Goal: Book appointment/travel/reservation

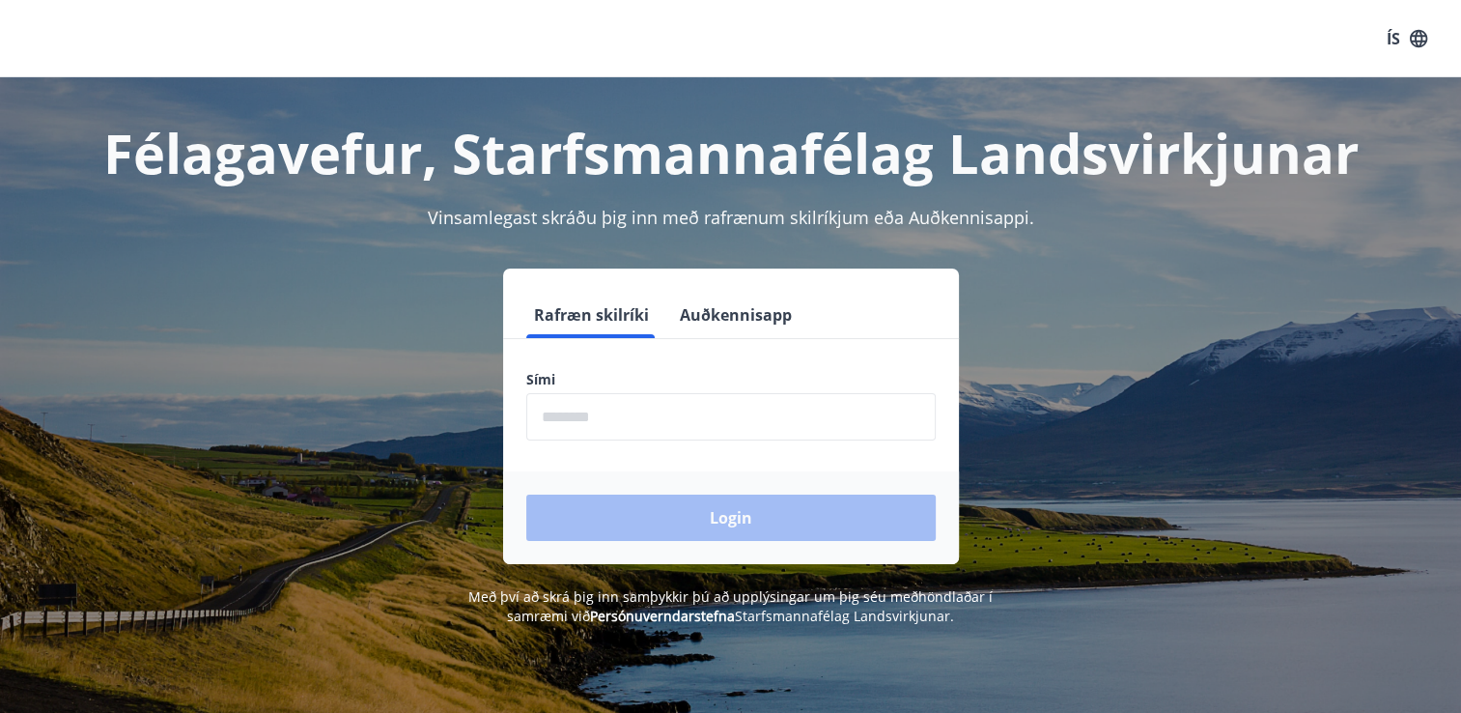
click at [626, 396] on input "phone" at bounding box center [730, 416] width 409 height 47
type input "********"
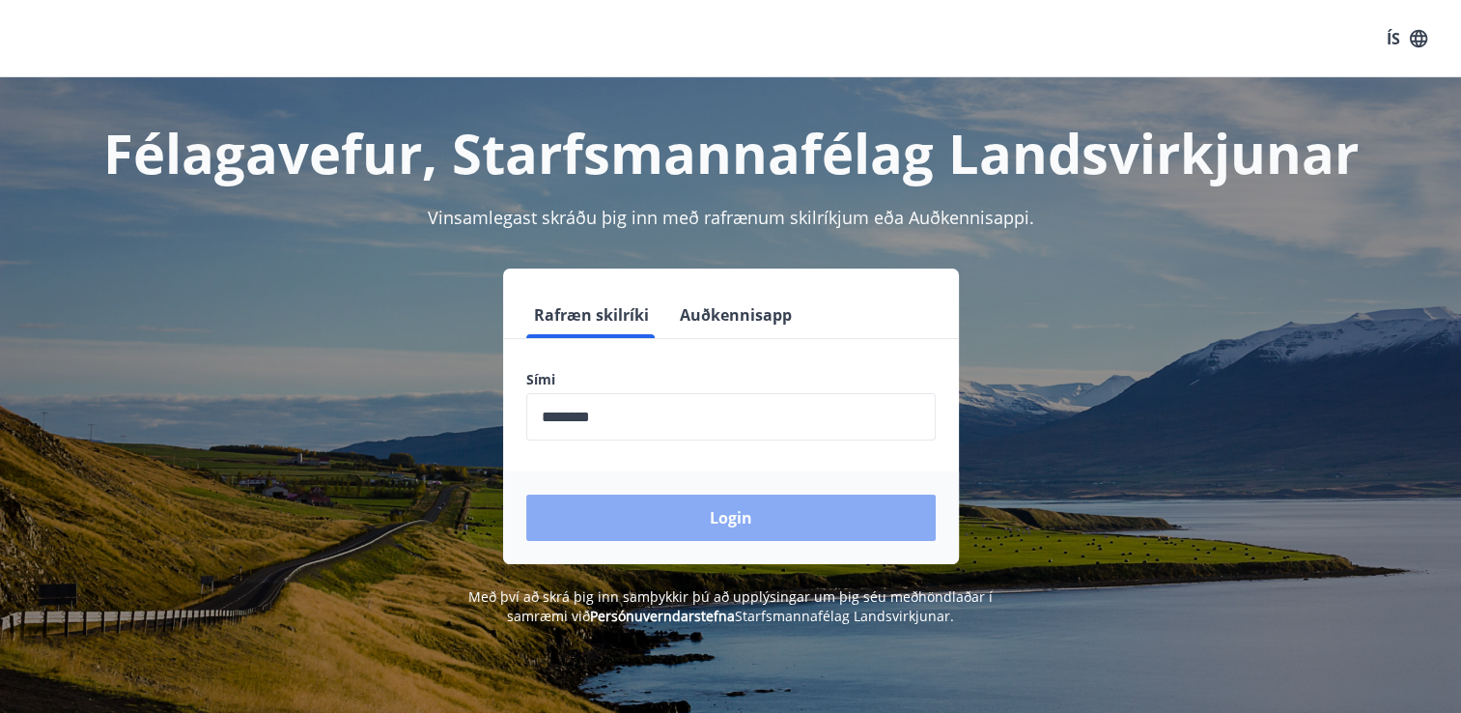
click at [664, 514] on button "Login" at bounding box center [730, 517] width 409 height 46
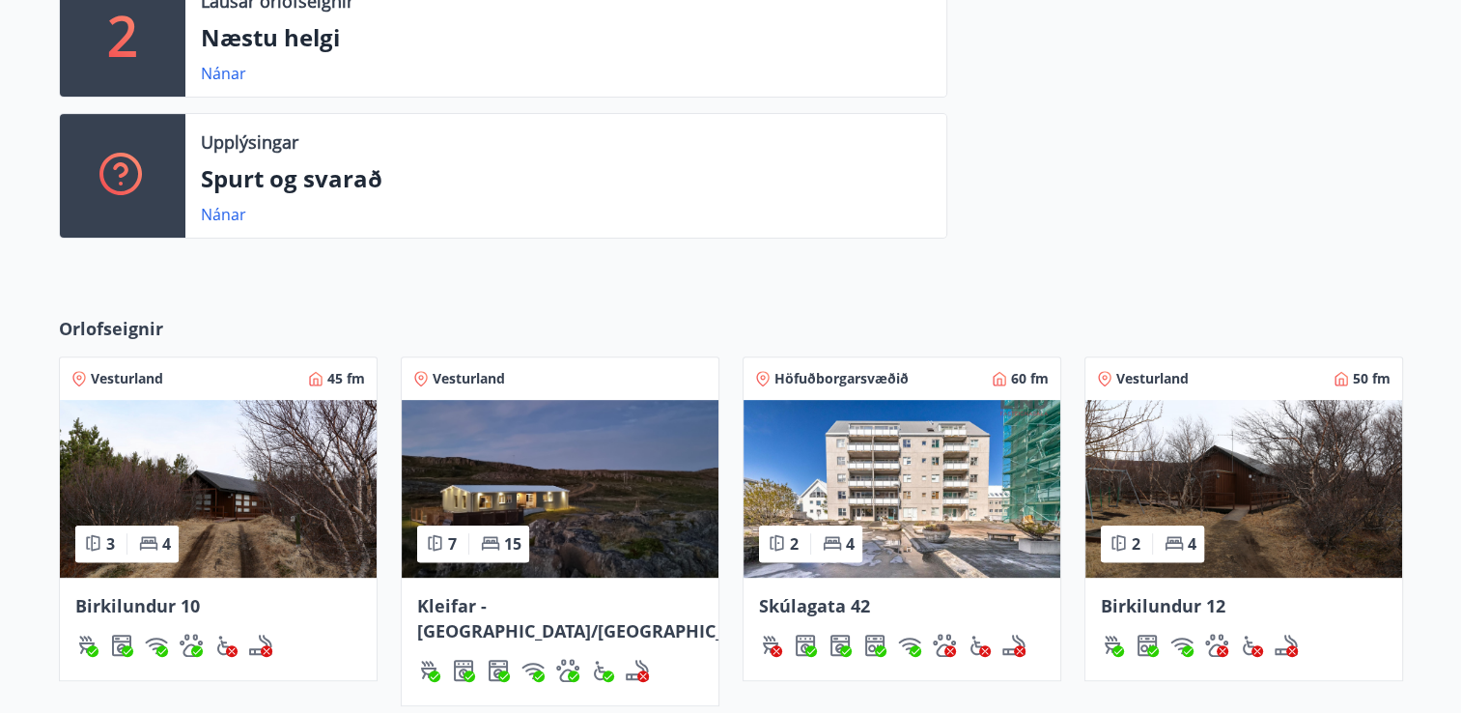
scroll to position [574, 0]
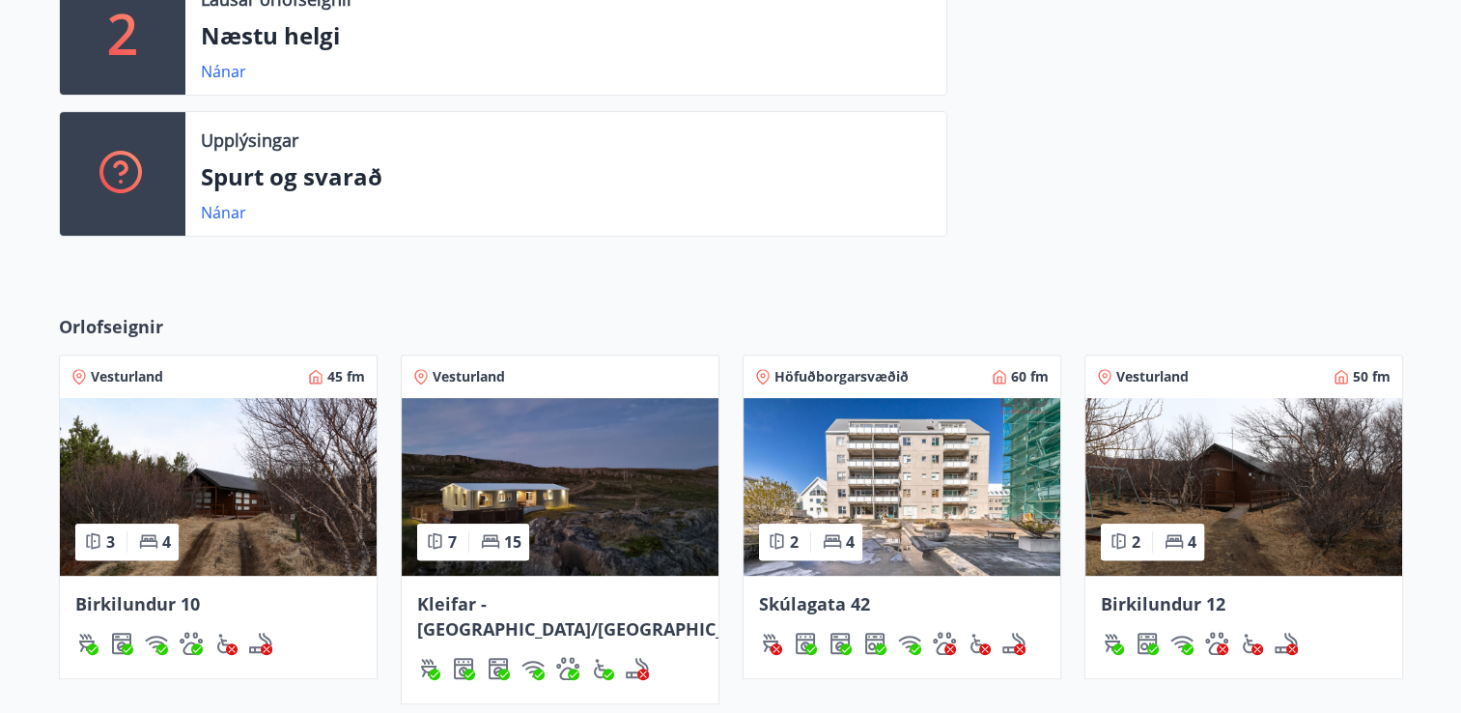
click at [259, 483] on img at bounding box center [218, 487] width 317 height 178
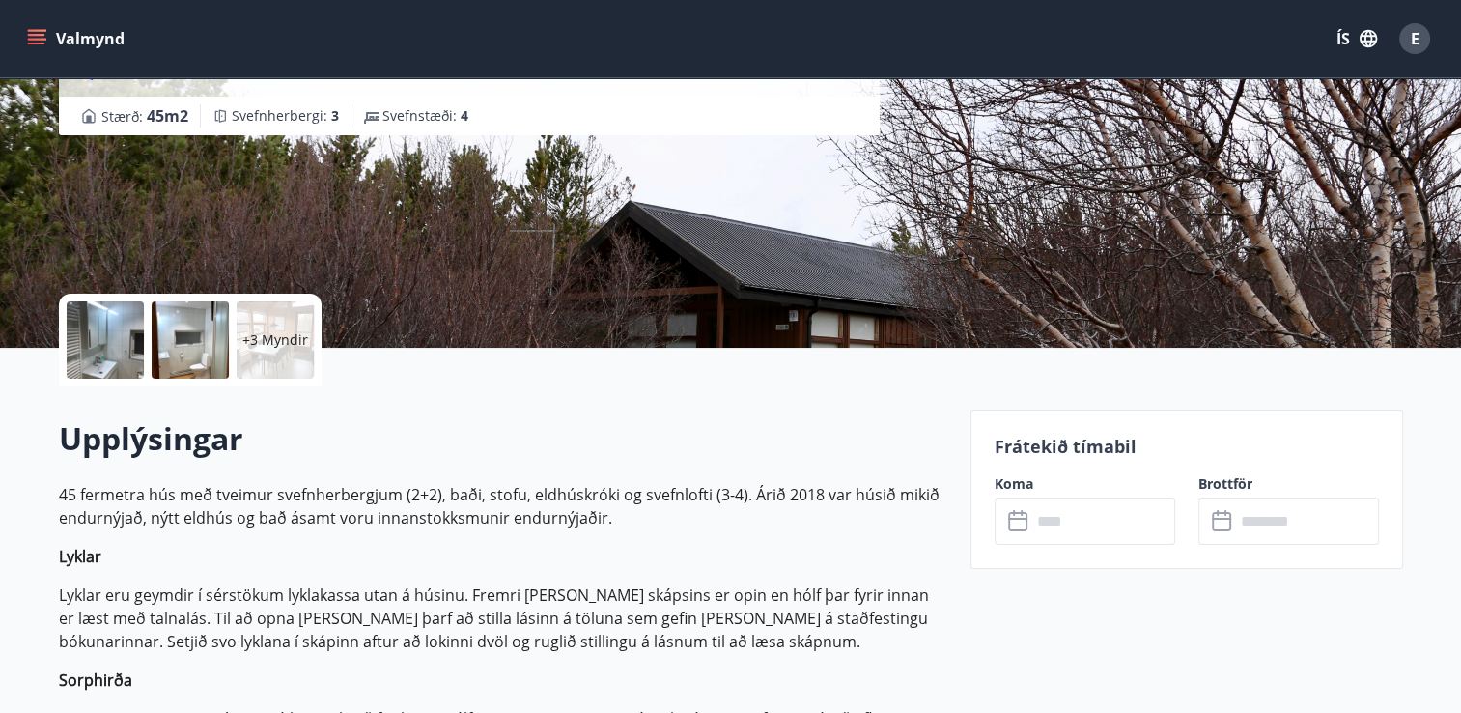
scroll to position [228, 0]
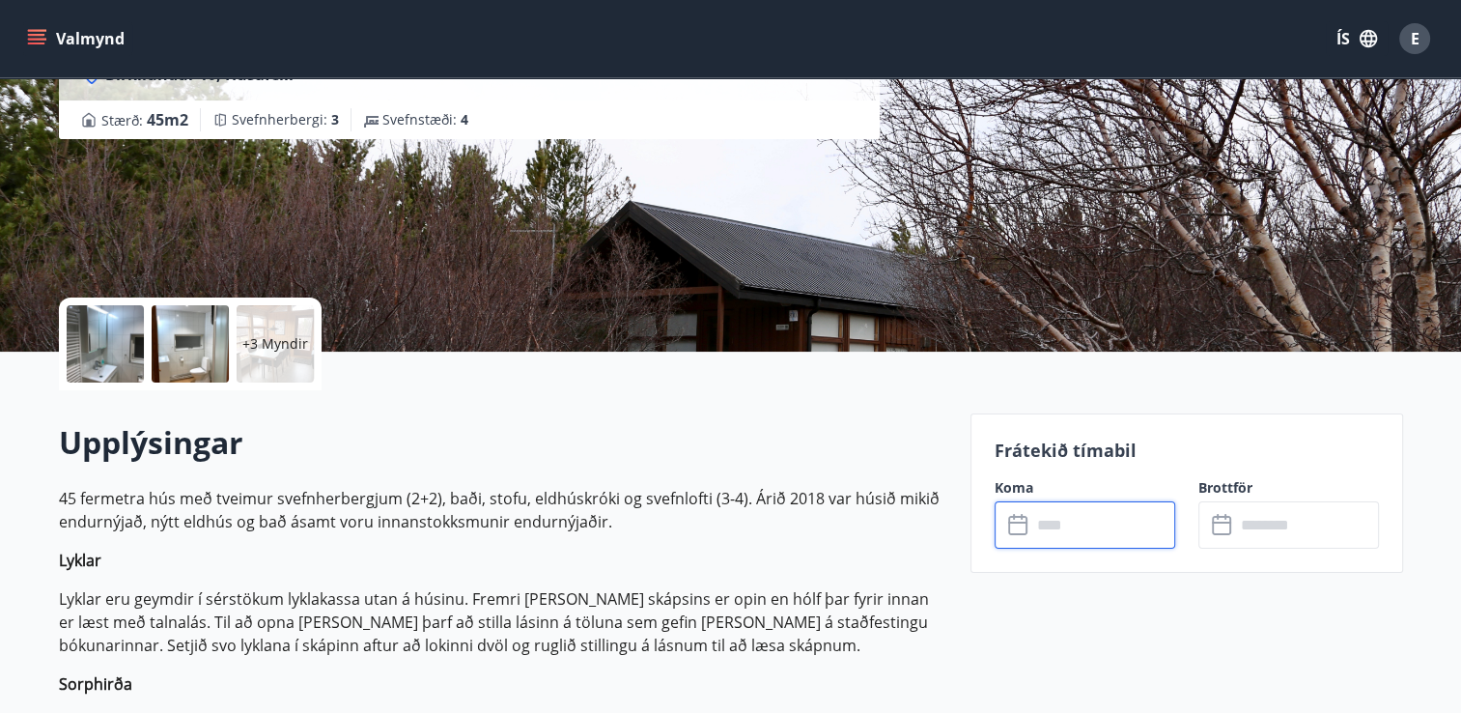
click at [1075, 513] on input "text" at bounding box center [1103, 524] width 144 height 47
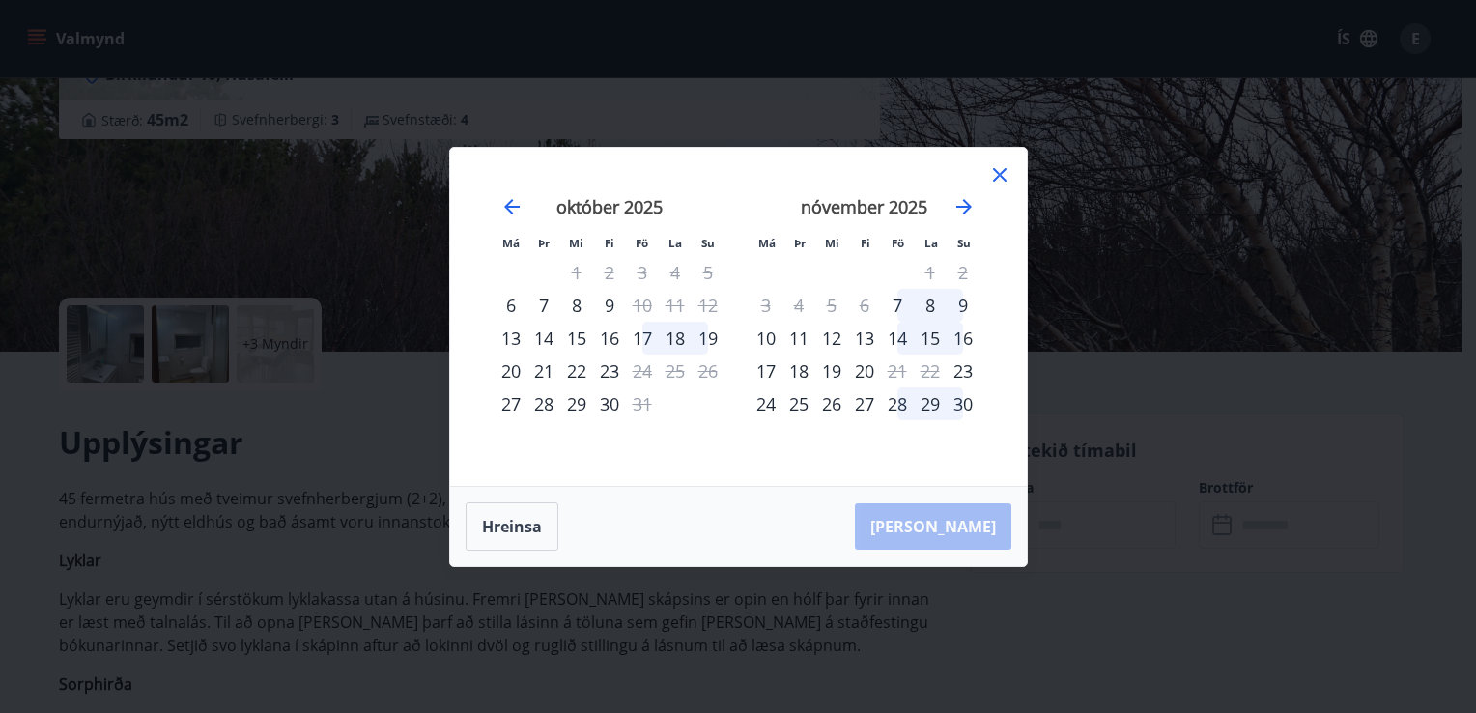
click at [644, 335] on div "17" at bounding box center [642, 338] width 33 height 33
click at [708, 338] on div "19" at bounding box center [707, 338] width 33 height 33
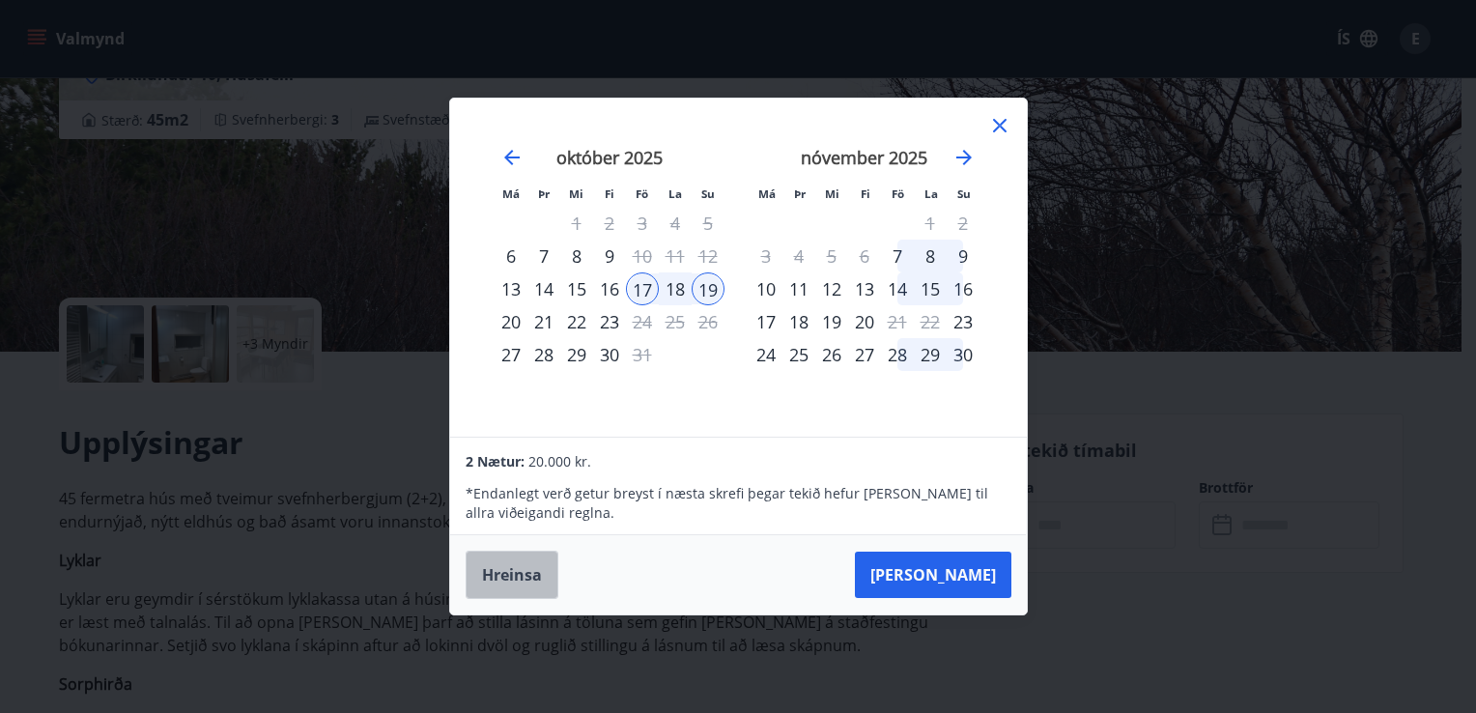
click at [521, 581] on button "Hreinsa" at bounding box center [511, 574] width 93 height 48
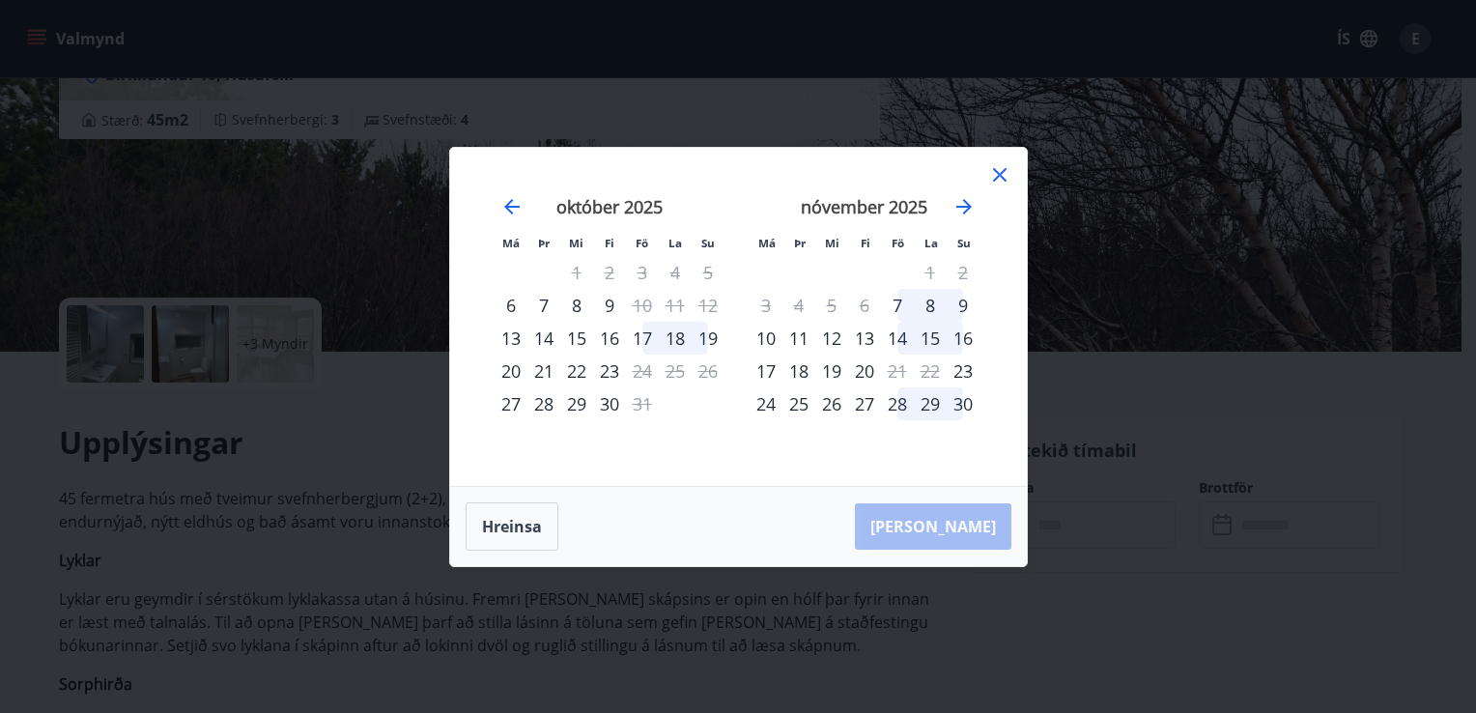
click at [993, 178] on icon at bounding box center [999, 174] width 23 height 23
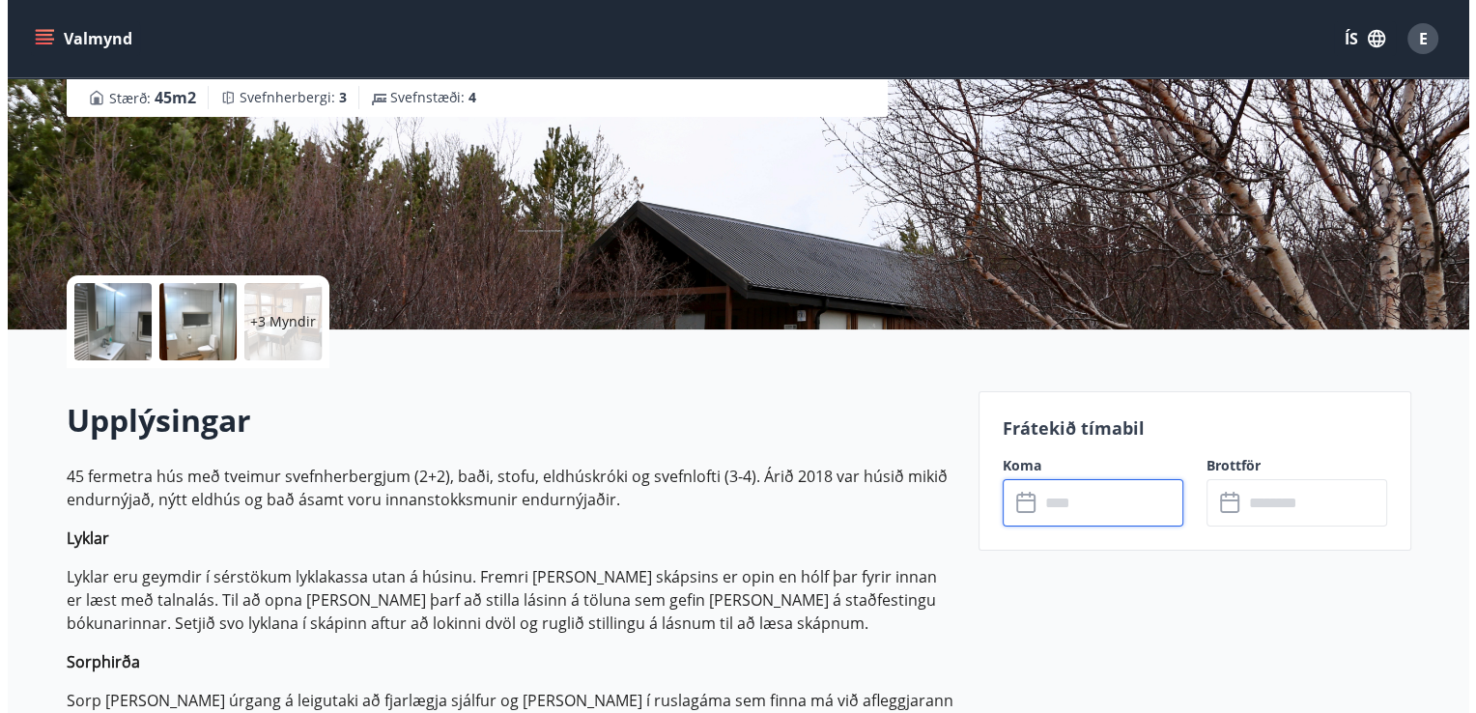
scroll to position [260, 0]
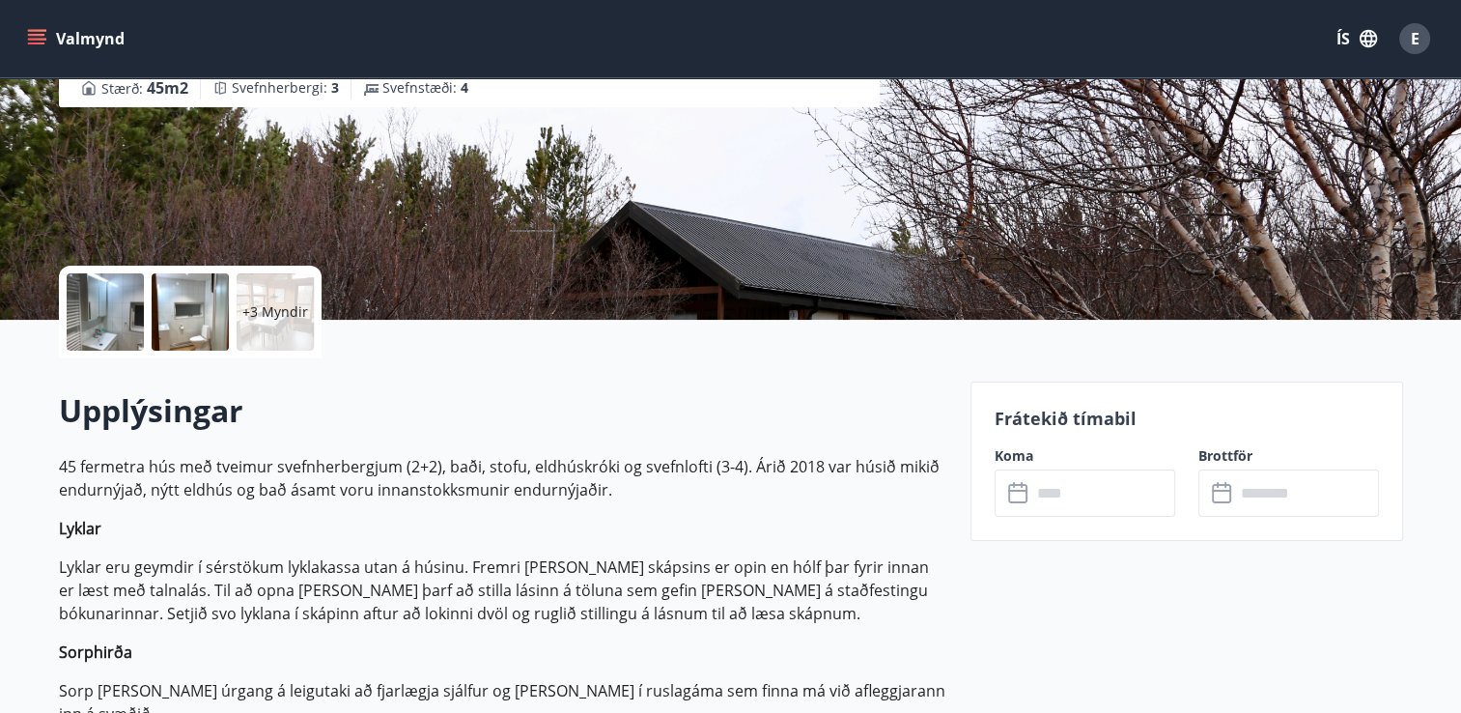
click at [108, 312] on div at bounding box center [105, 311] width 77 height 77
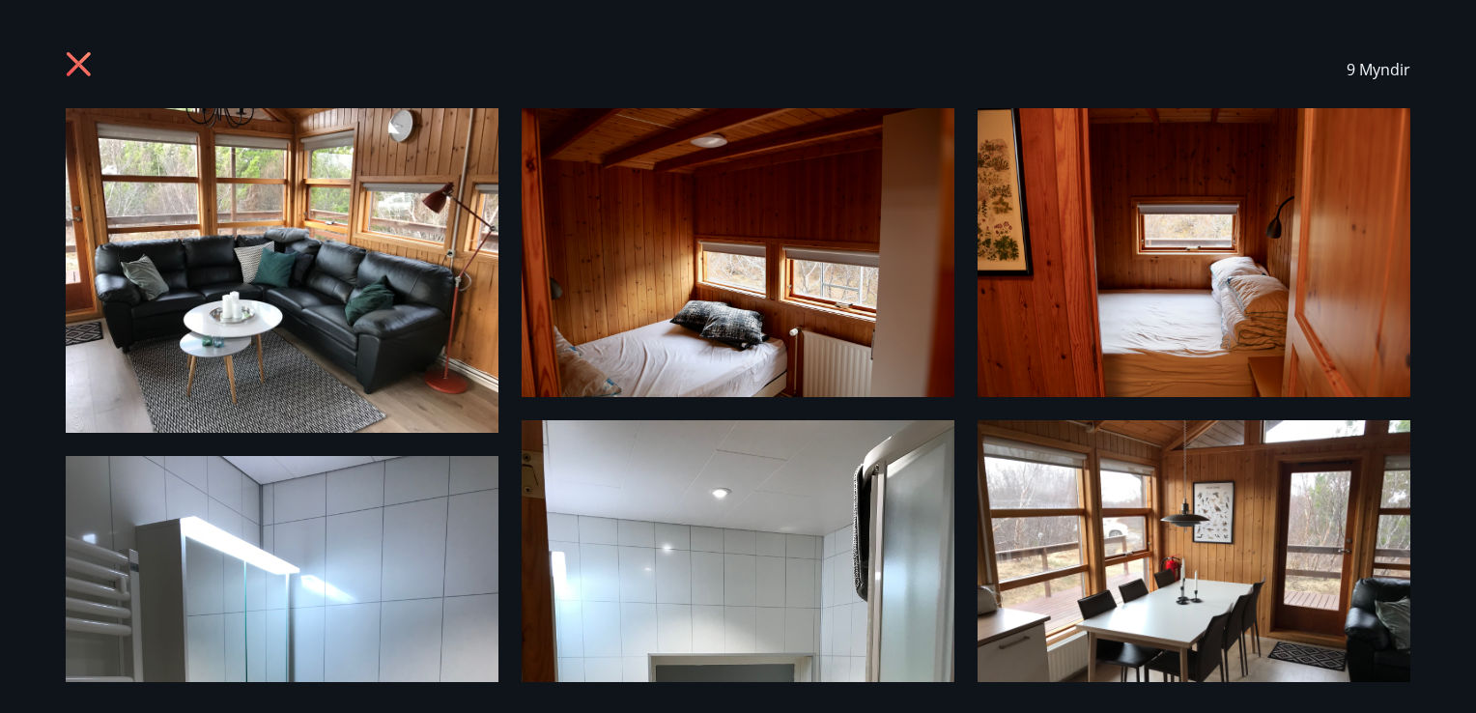
click at [324, 323] on img at bounding box center [282, 270] width 433 height 324
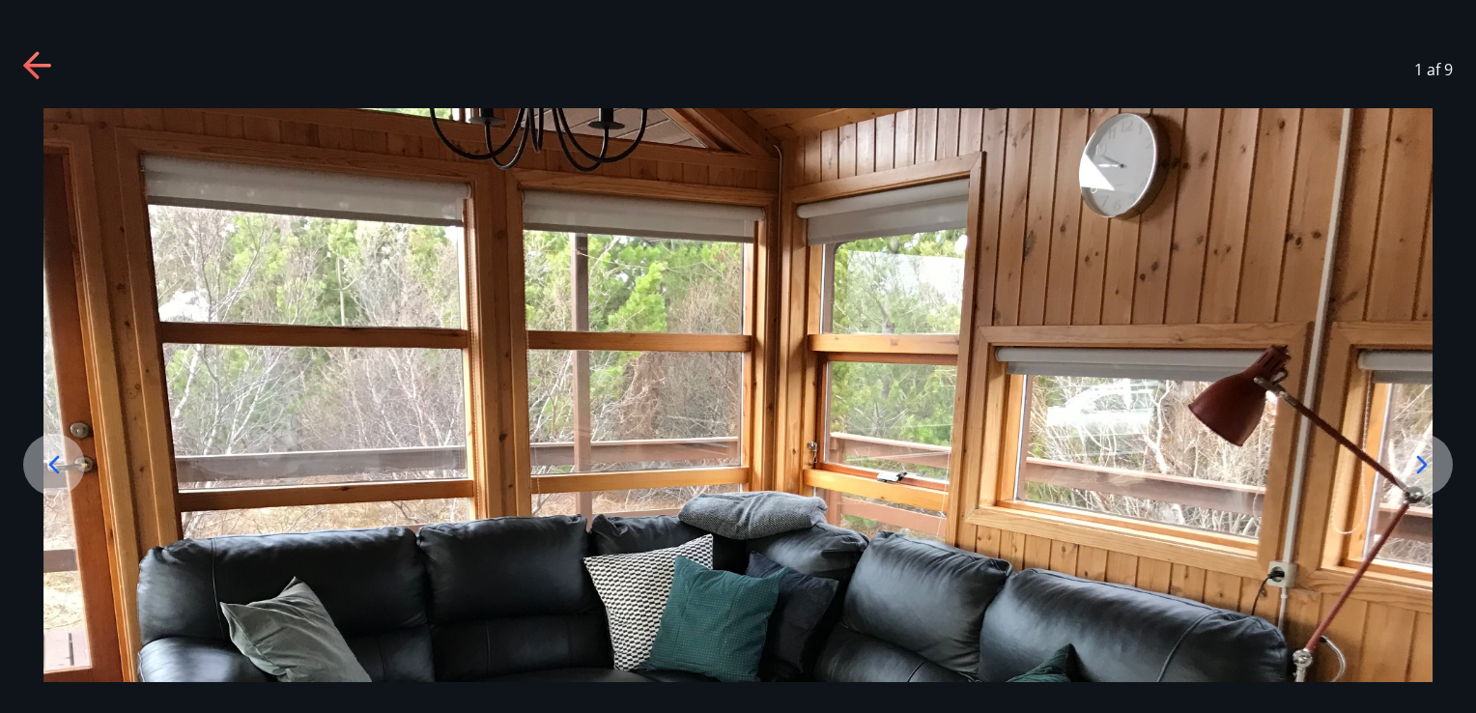
click at [1429, 457] on icon at bounding box center [1421, 464] width 31 height 31
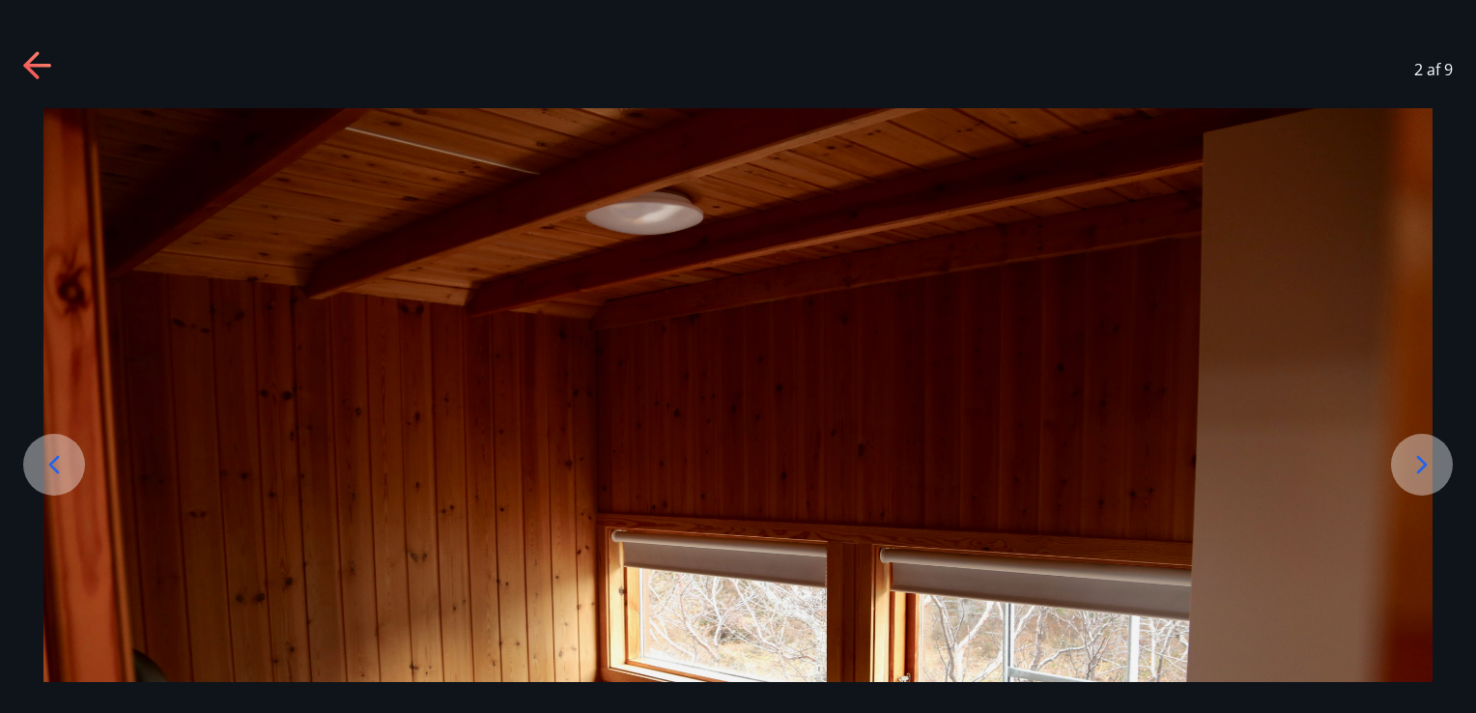
click at [1429, 457] on icon at bounding box center [1421, 464] width 31 height 31
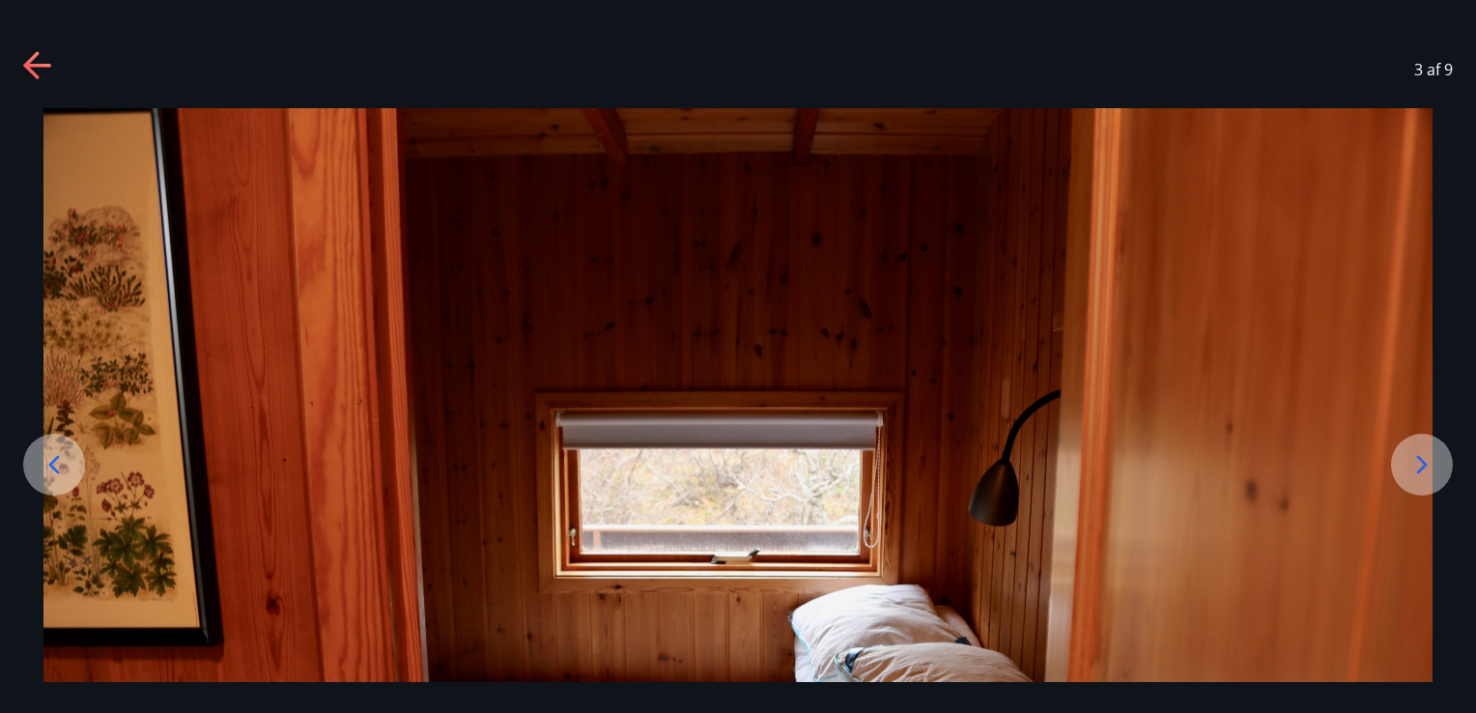
click at [1429, 457] on icon at bounding box center [1421, 464] width 31 height 31
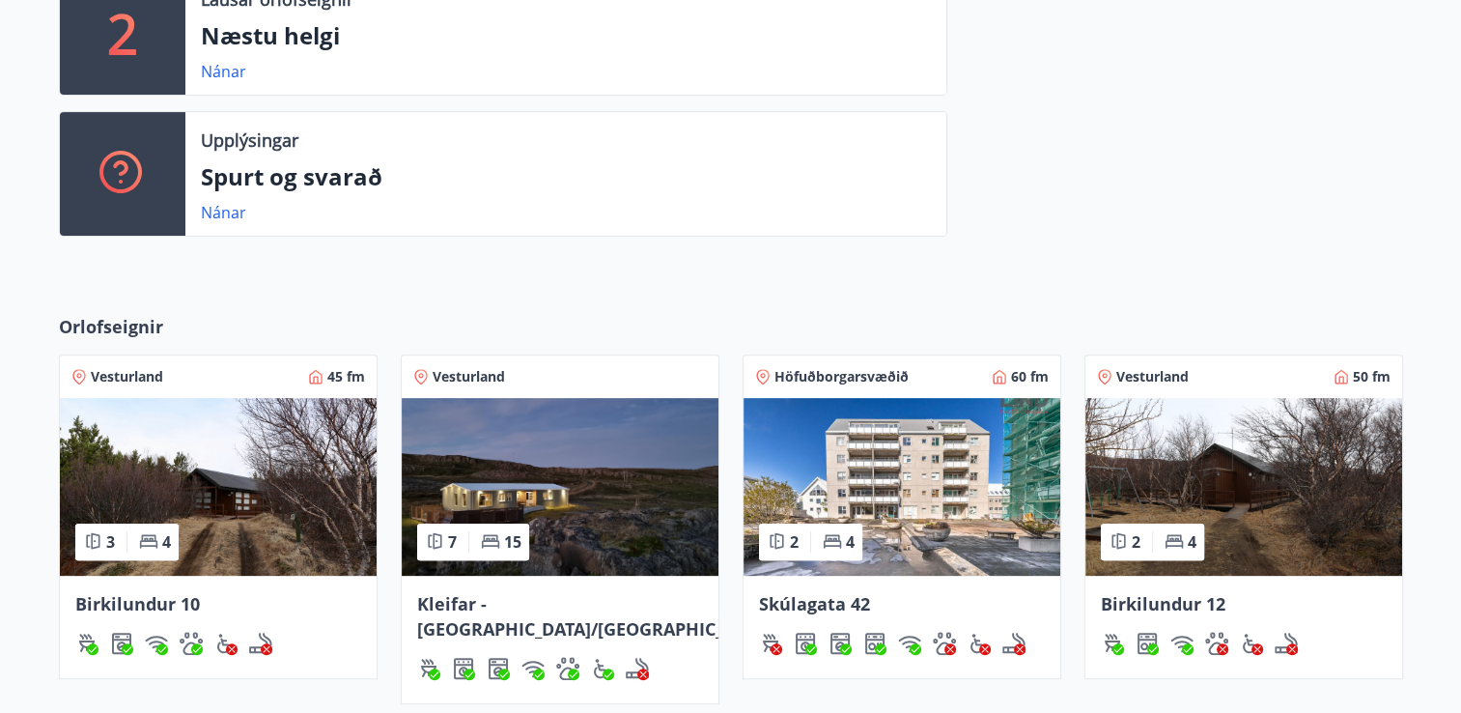
scroll to position [589, 0]
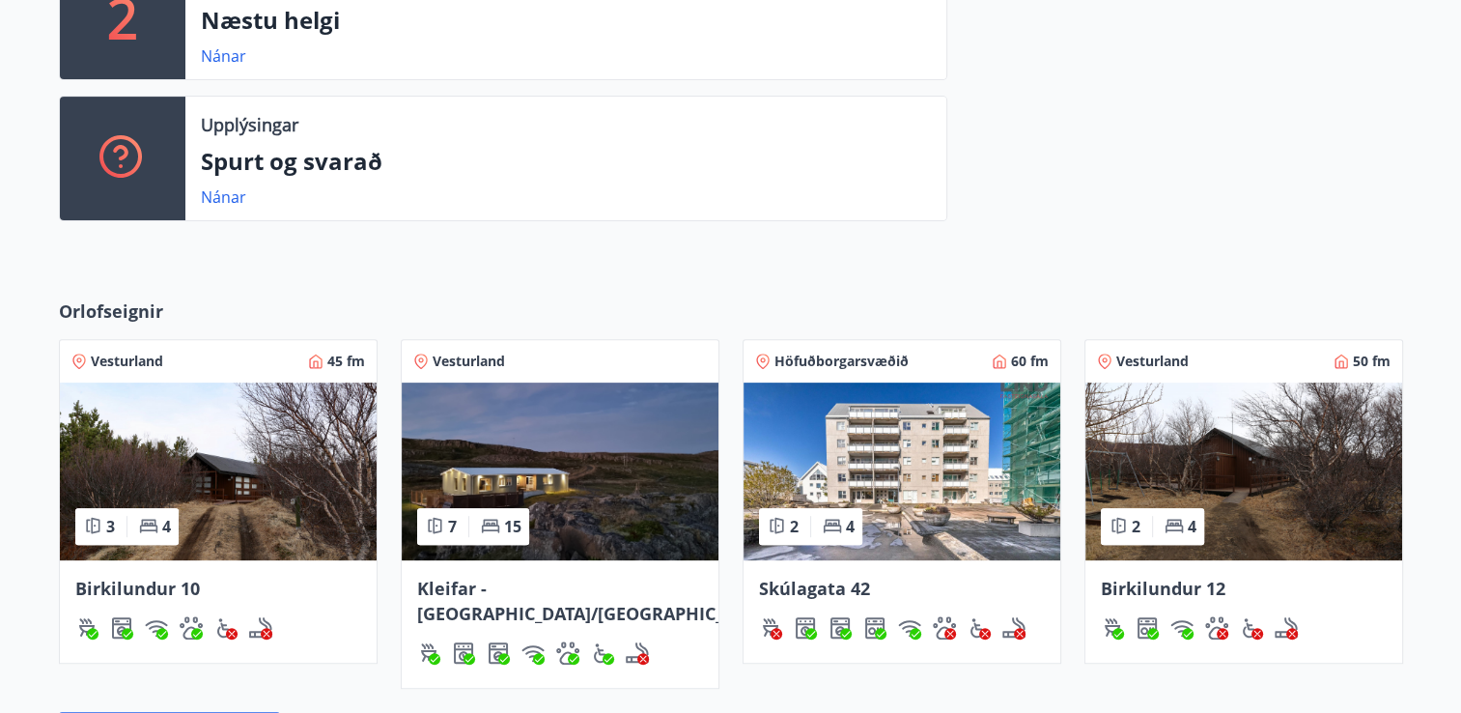
click at [256, 431] on img at bounding box center [218, 471] width 317 height 178
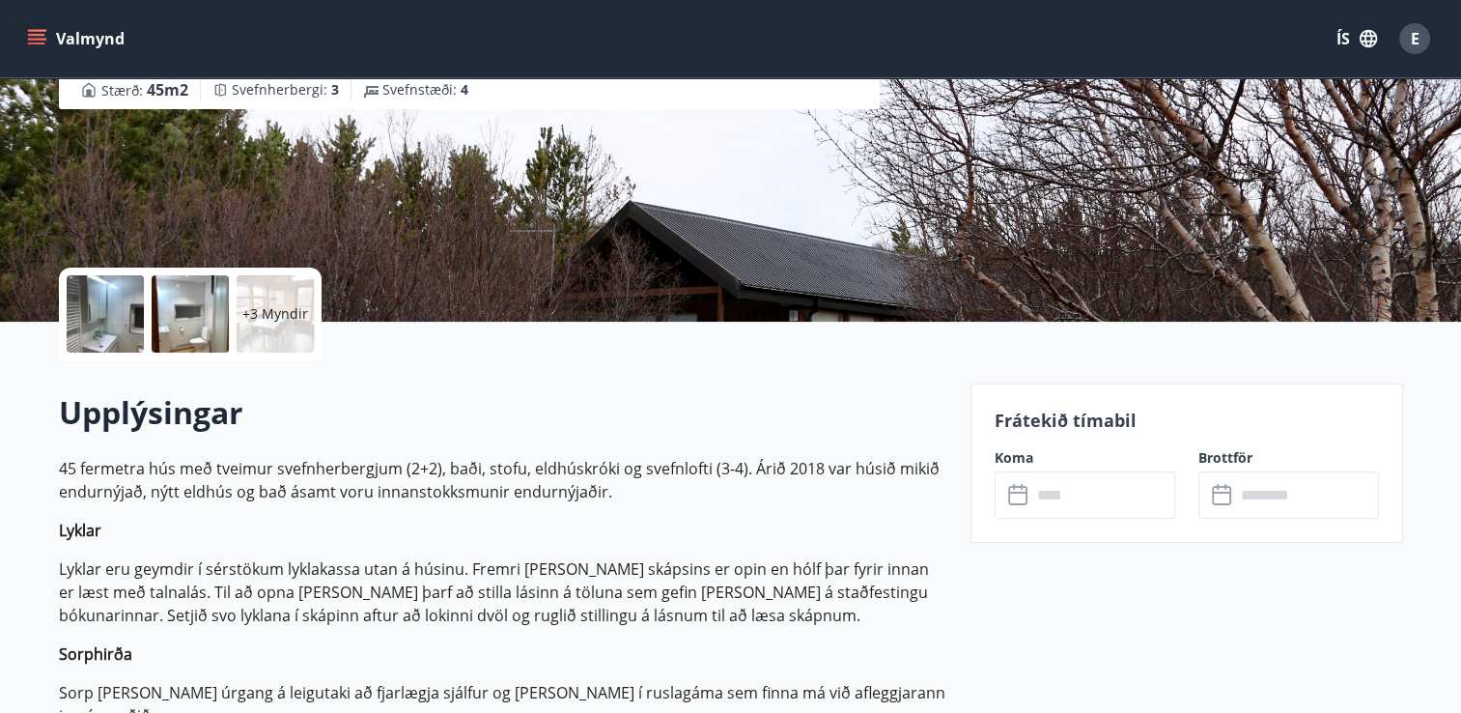
scroll to position [278, 0]
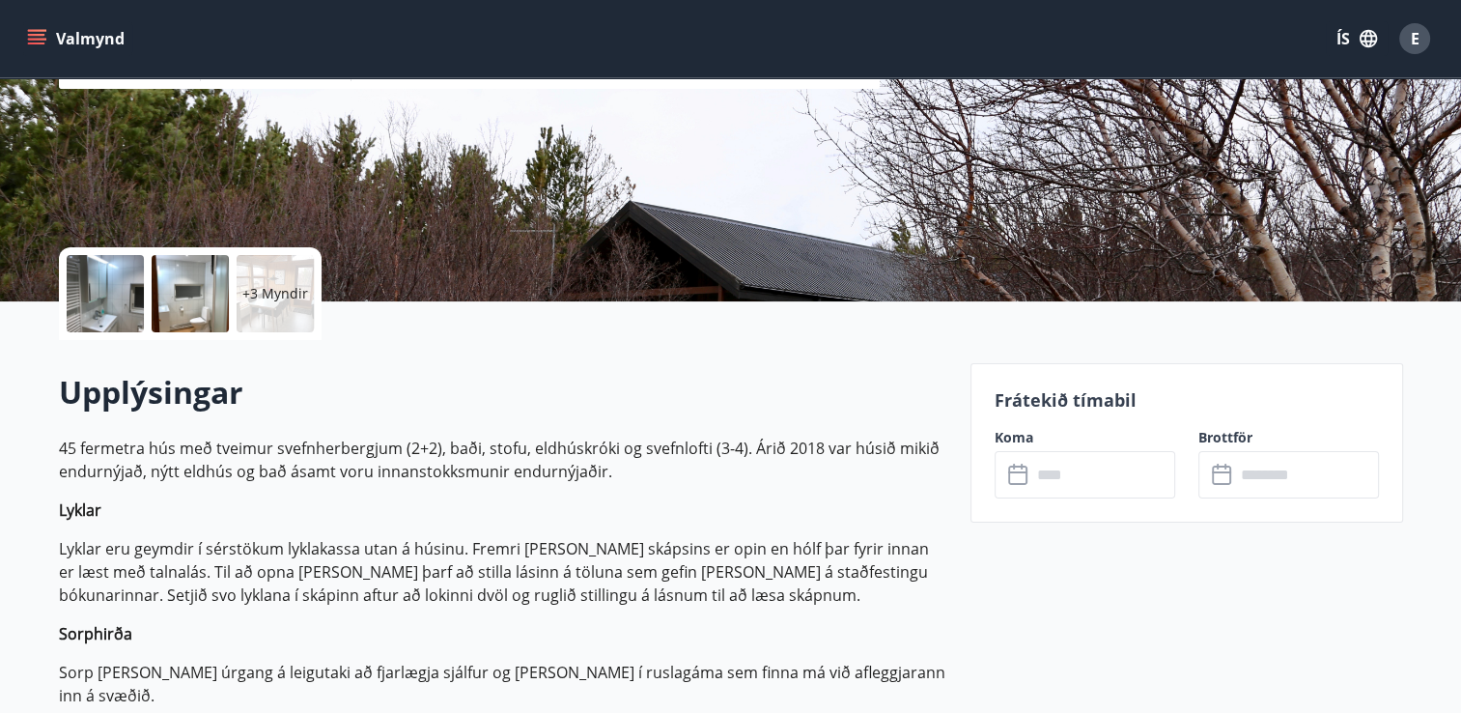
click at [272, 298] on p "+3 Myndir" at bounding box center [275, 293] width 66 height 19
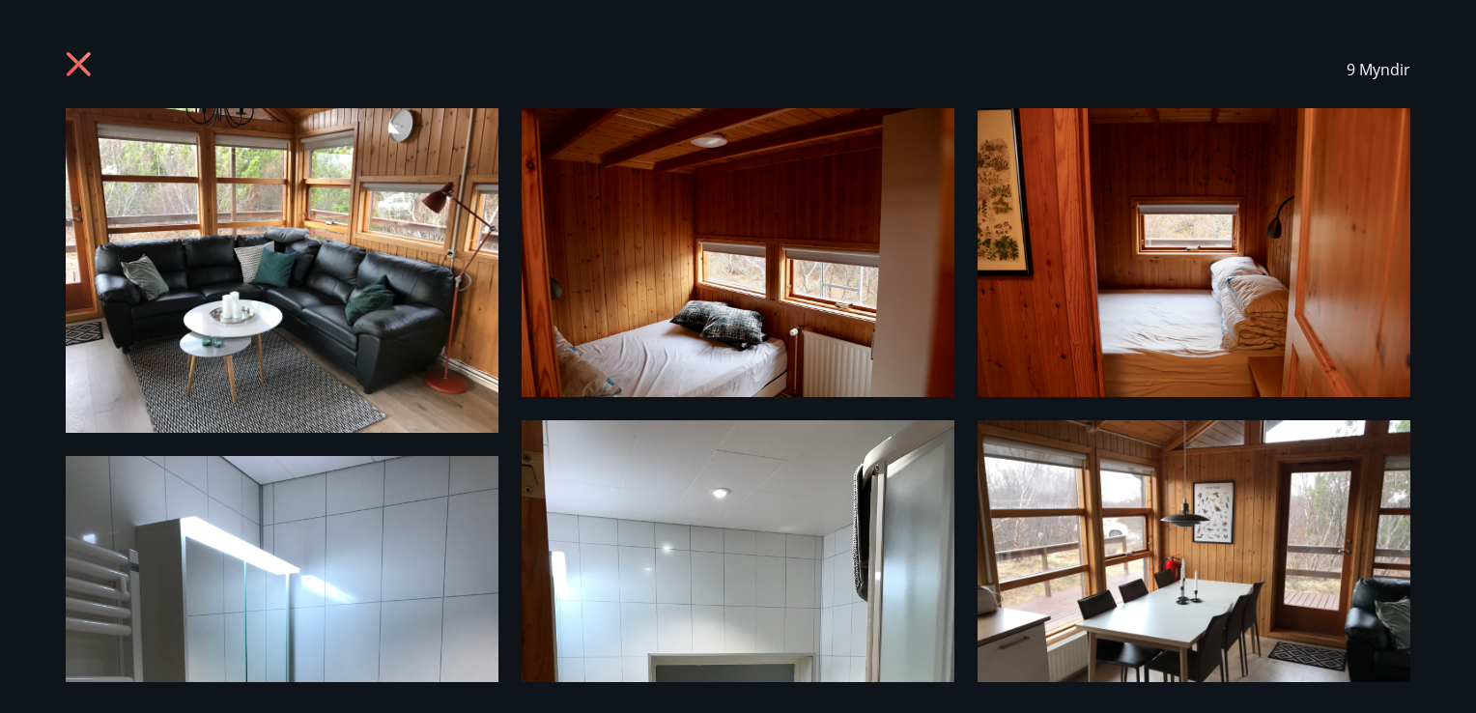
click at [70, 68] on icon at bounding box center [81, 66] width 31 height 31
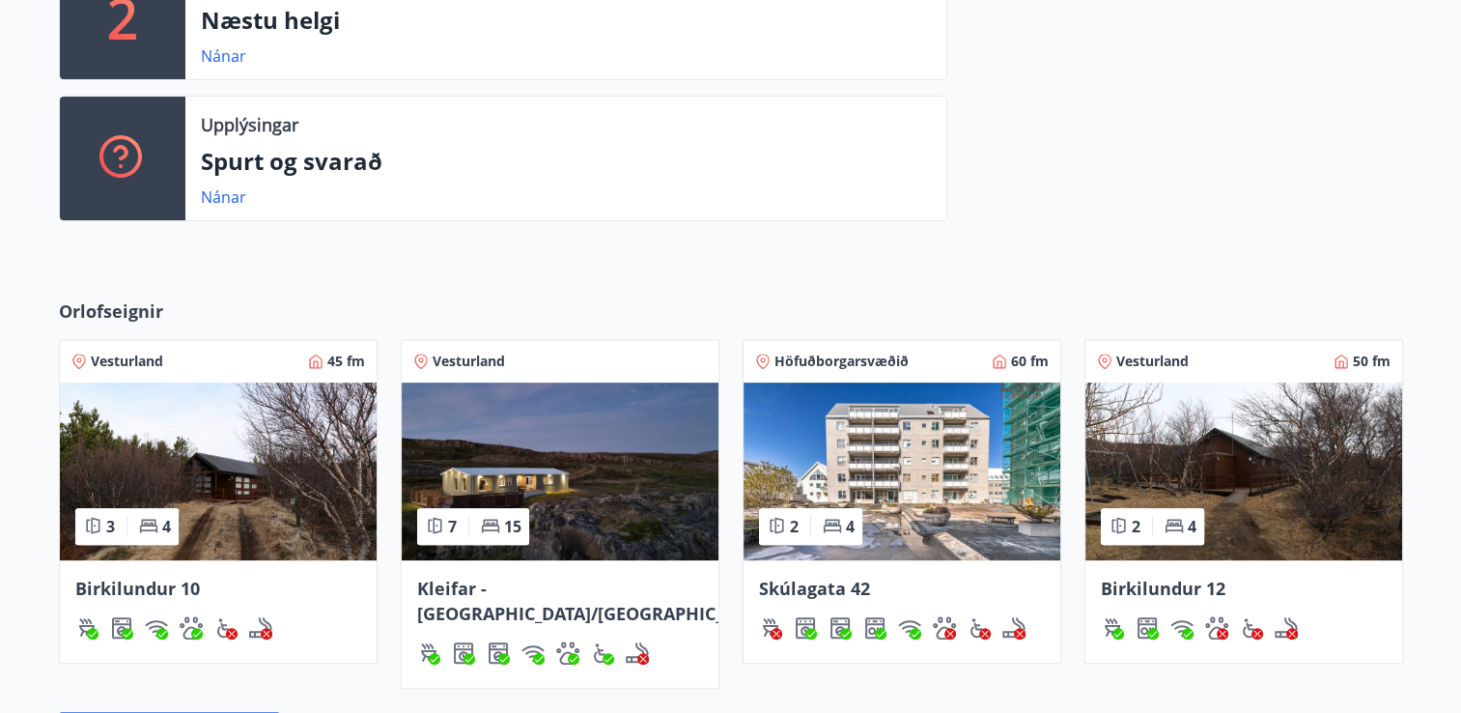
scroll to position [605, 0]
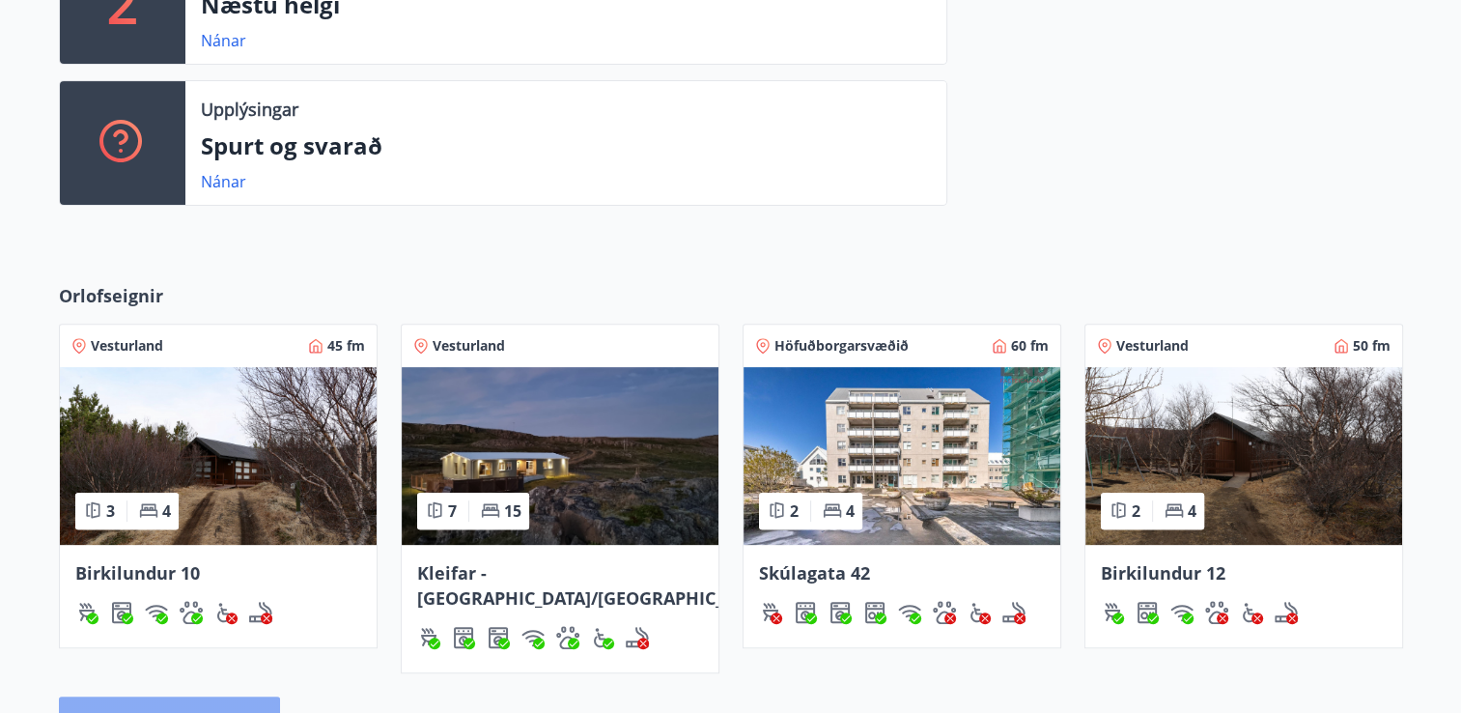
click at [216, 696] on button "Sjá framboð orlofseigna" at bounding box center [169, 719] width 221 height 46
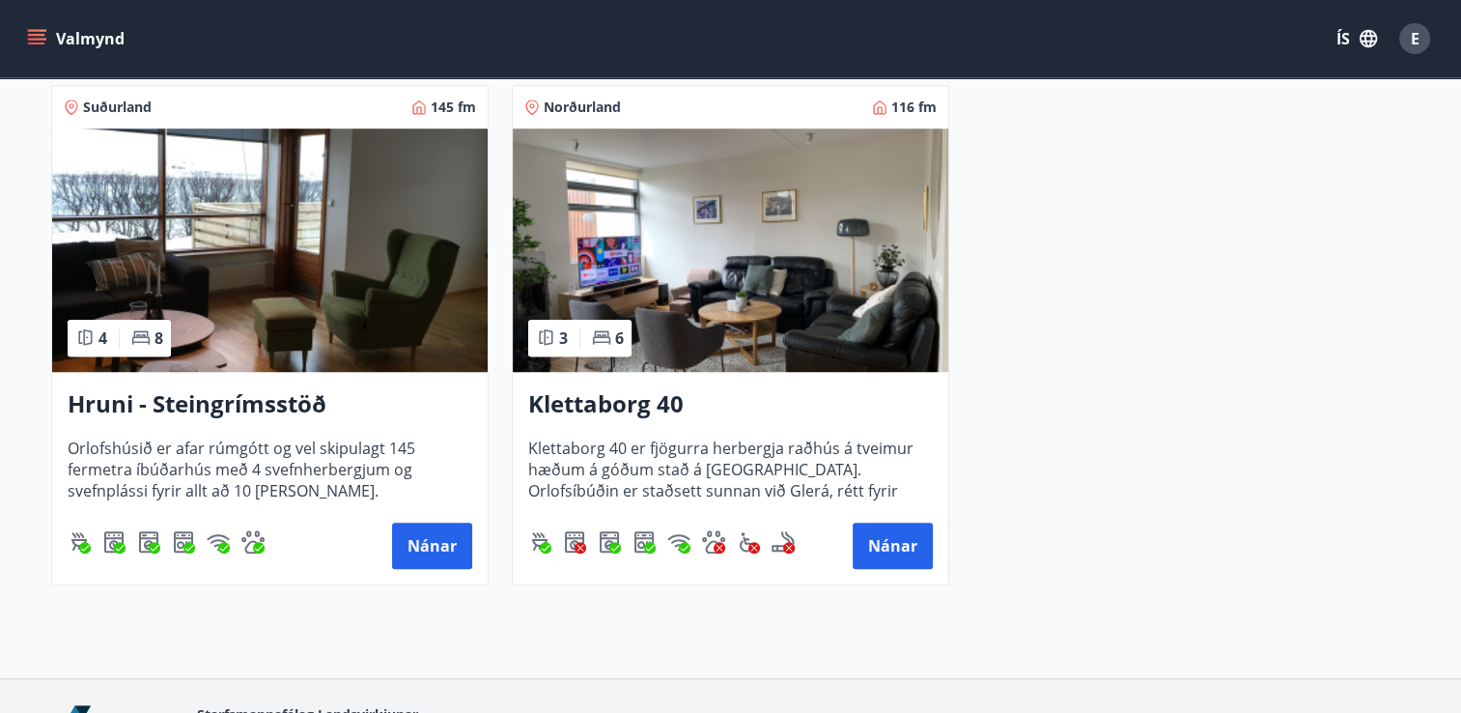
scroll to position [1402, 0]
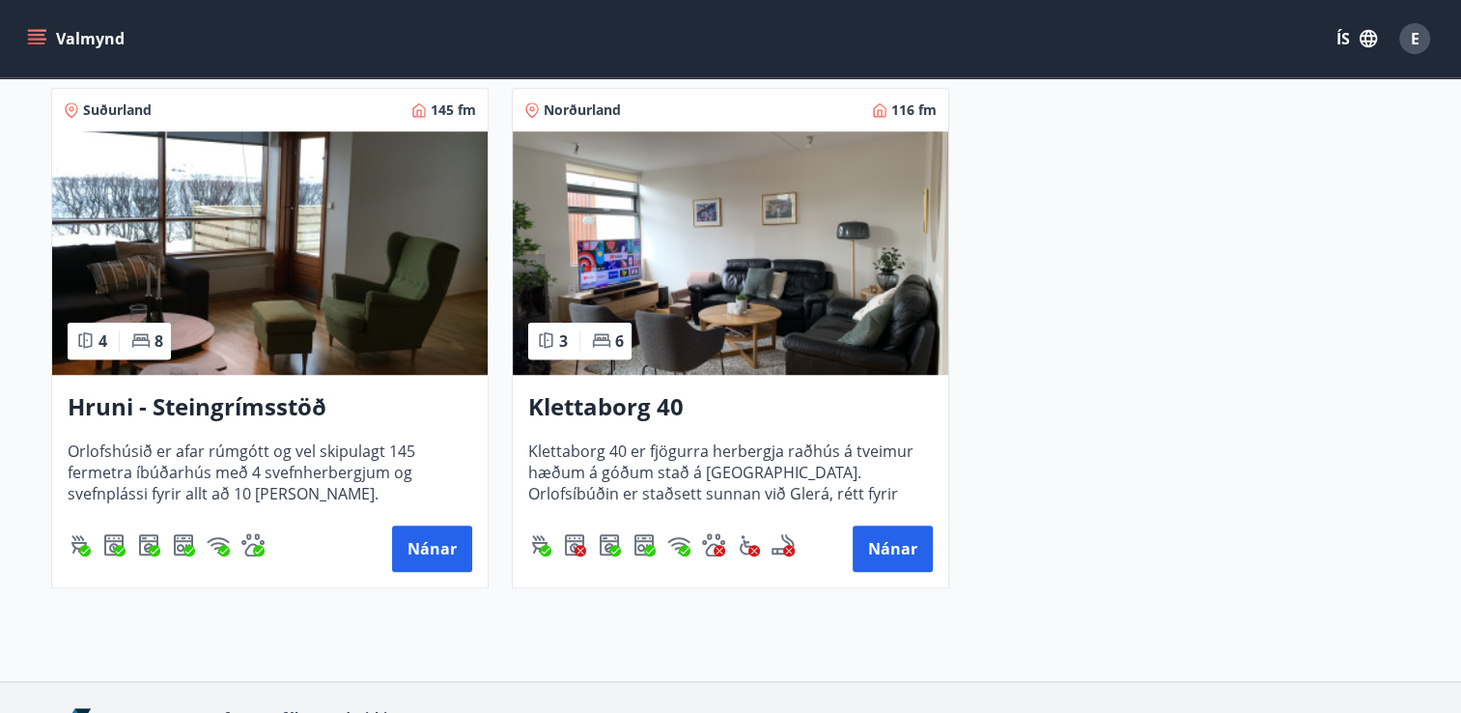
click at [758, 253] on img at bounding box center [731, 252] width 436 height 243
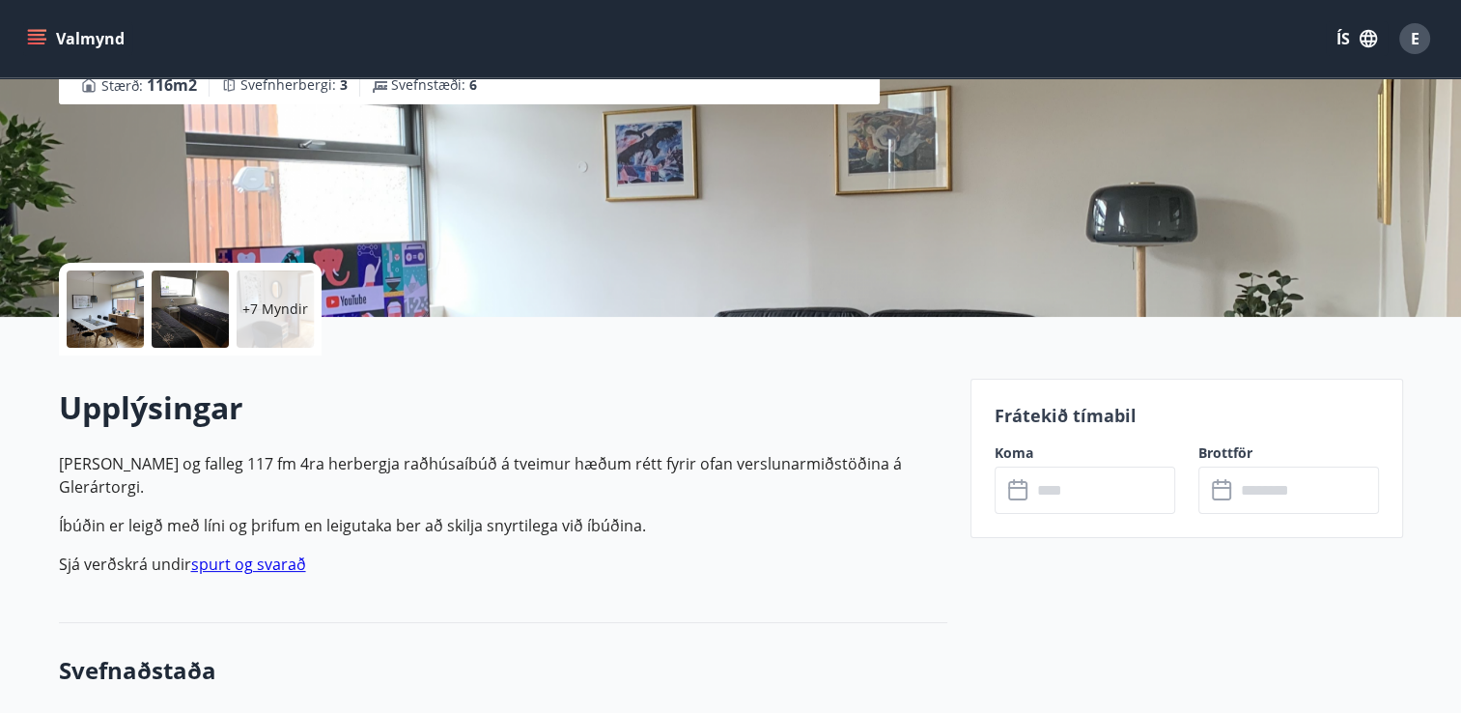
scroll to position [304, 0]
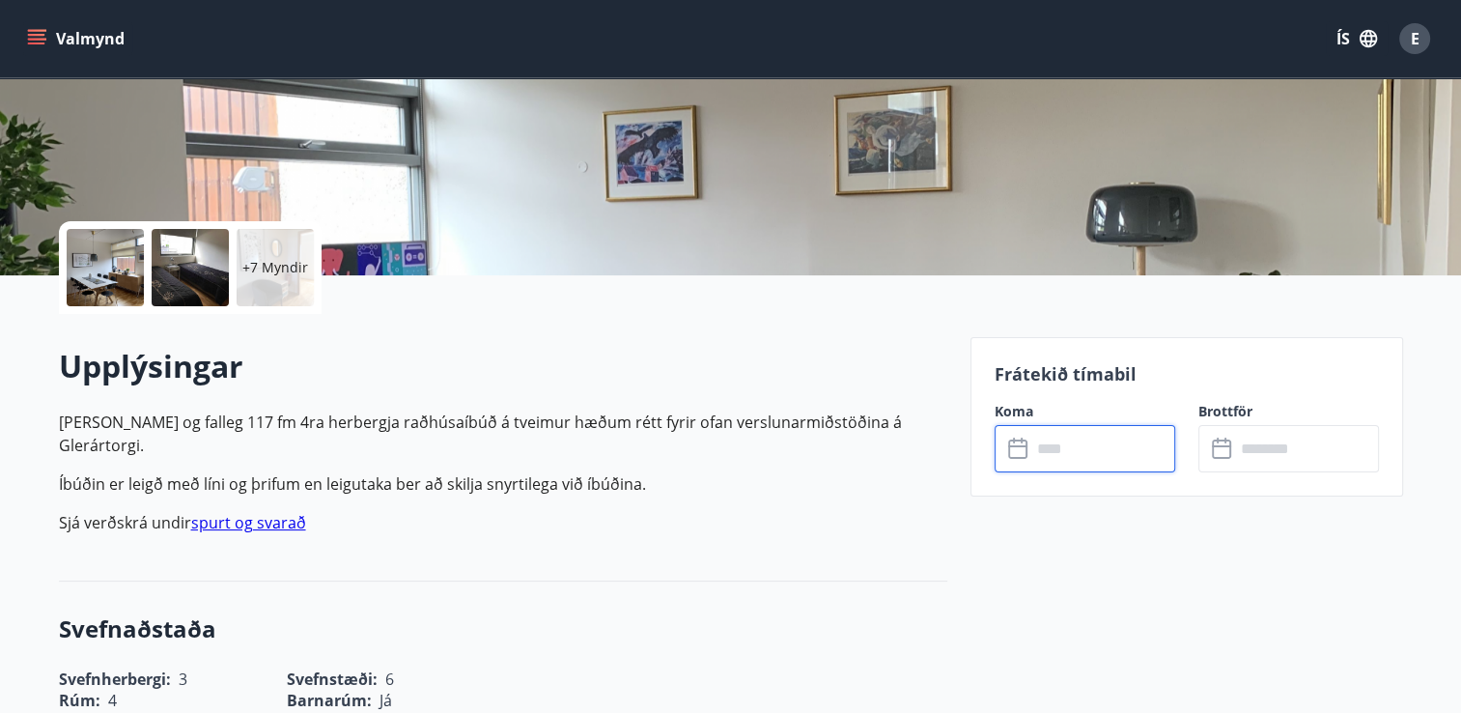
click at [1129, 435] on input "text" at bounding box center [1103, 448] width 144 height 47
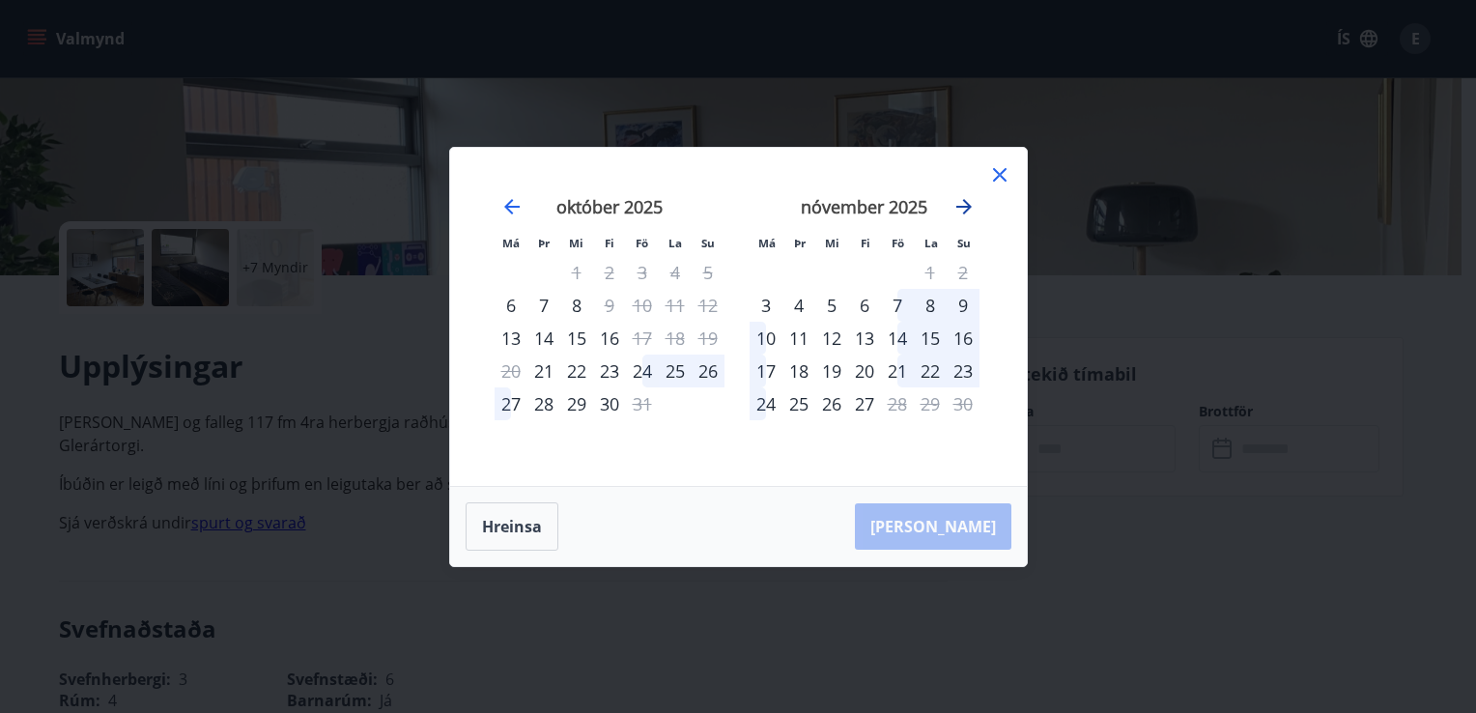
click at [969, 207] on icon "Move forward to switch to the next month." at bounding box center [963, 206] width 15 height 15
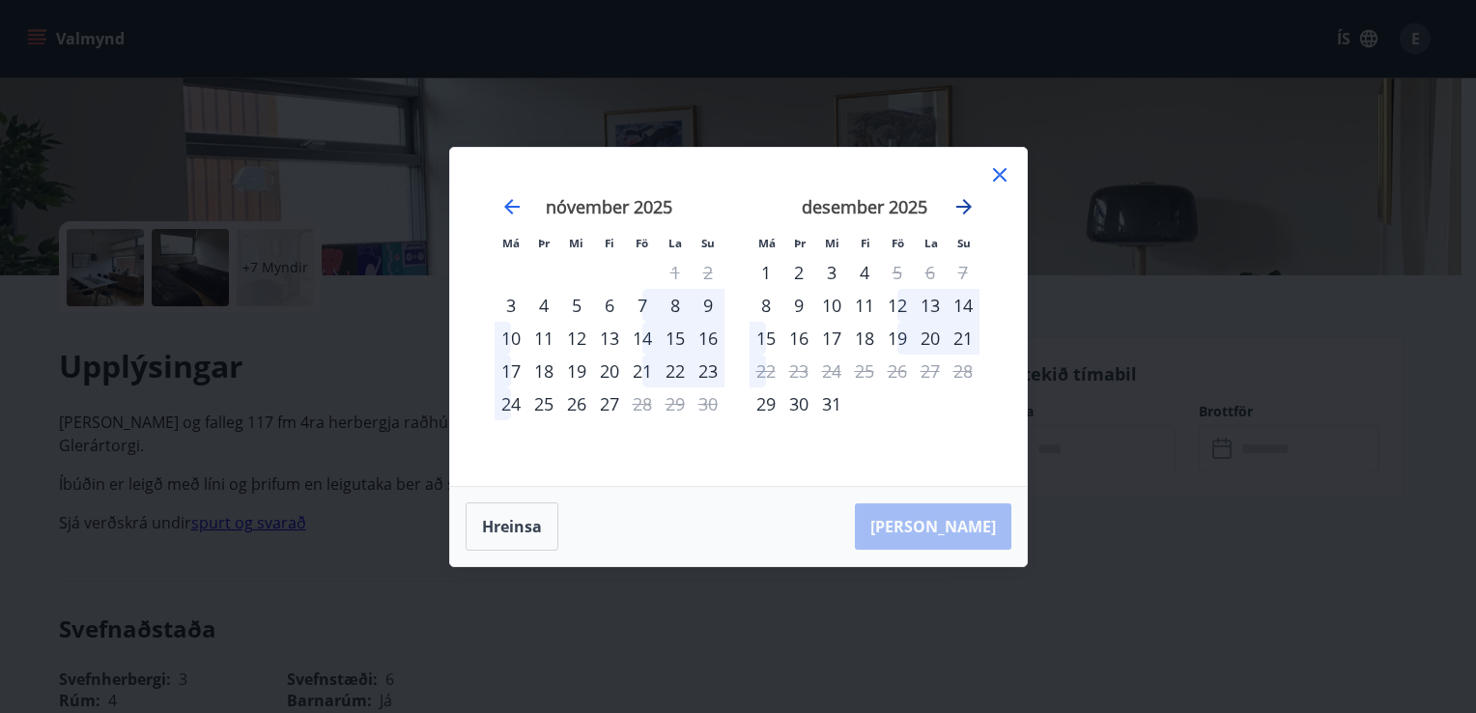
click at [969, 207] on icon "Move forward to switch to the next month." at bounding box center [963, 206] width 15 height 15
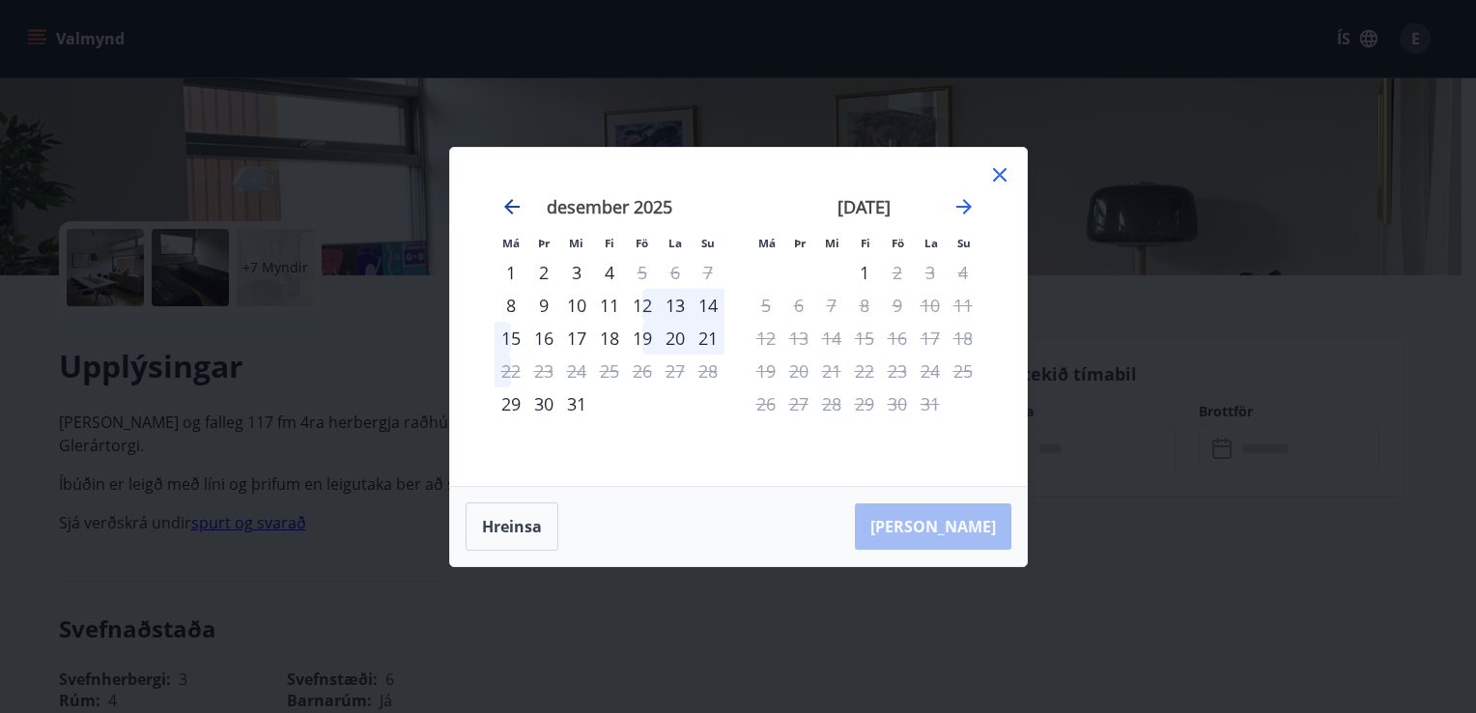
click at [510, 208] on icon "Move backward to switch to the previous month." at bounding box center [511, 206] width 23 height 23
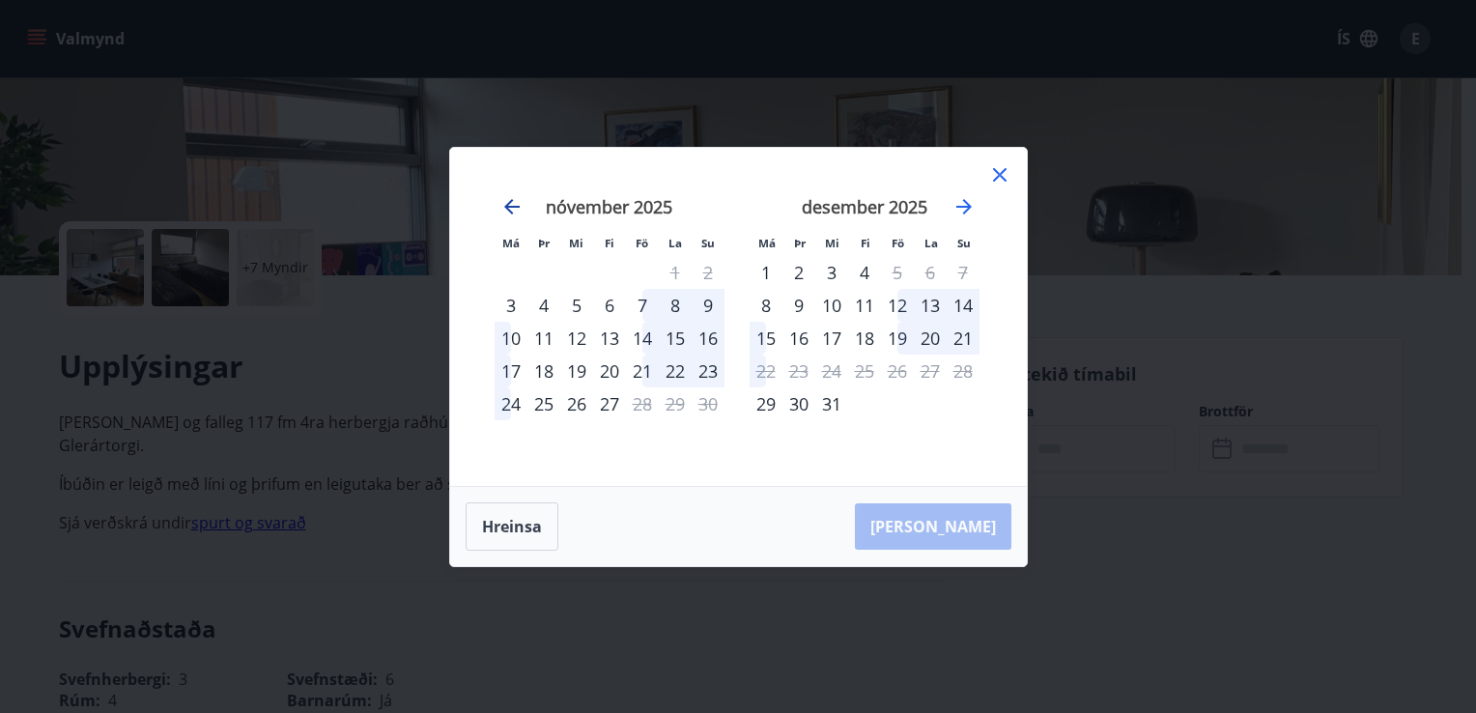
click at [515, 204] on icon "Move backward to switch to the previous month." at bounding box center [511, 206] width 23 height 23
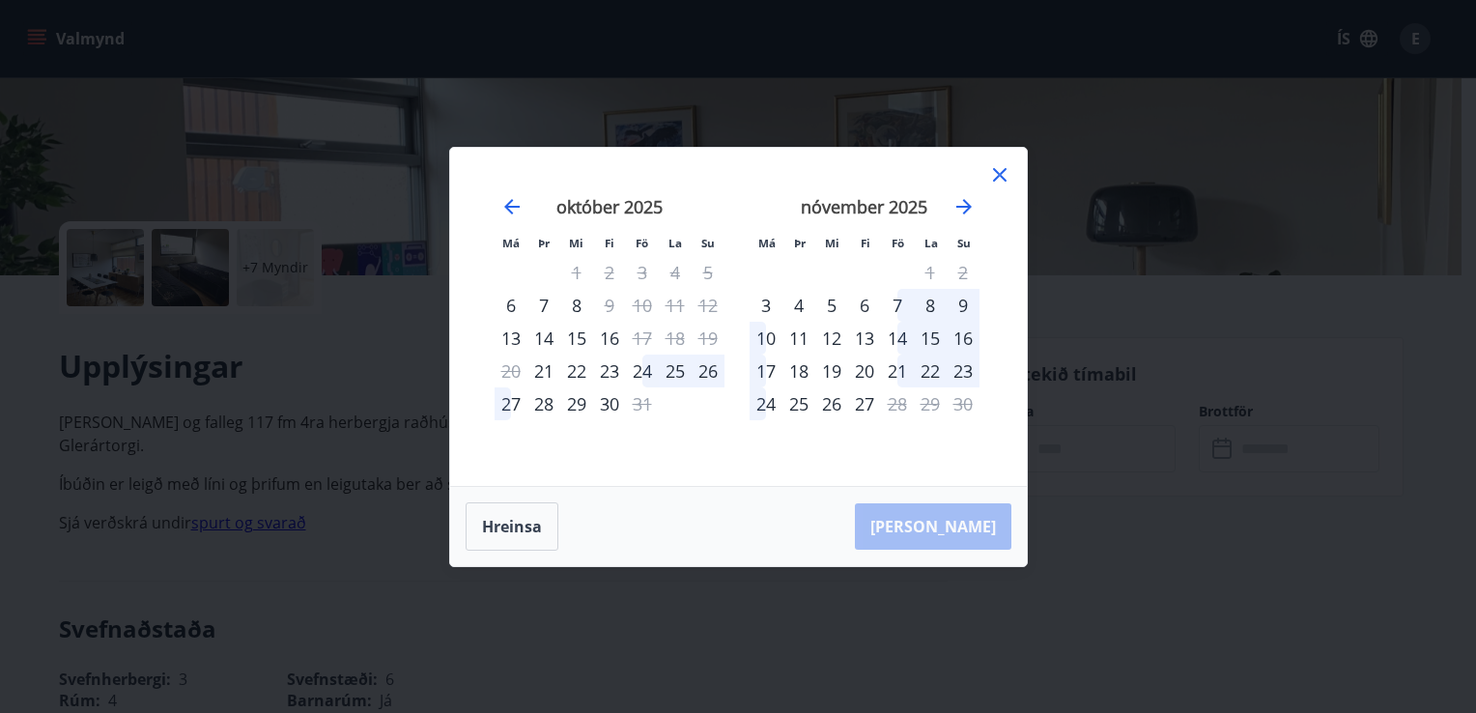
click at [995, 172] on icon at bounding box center [999, 174] width 23 height 23
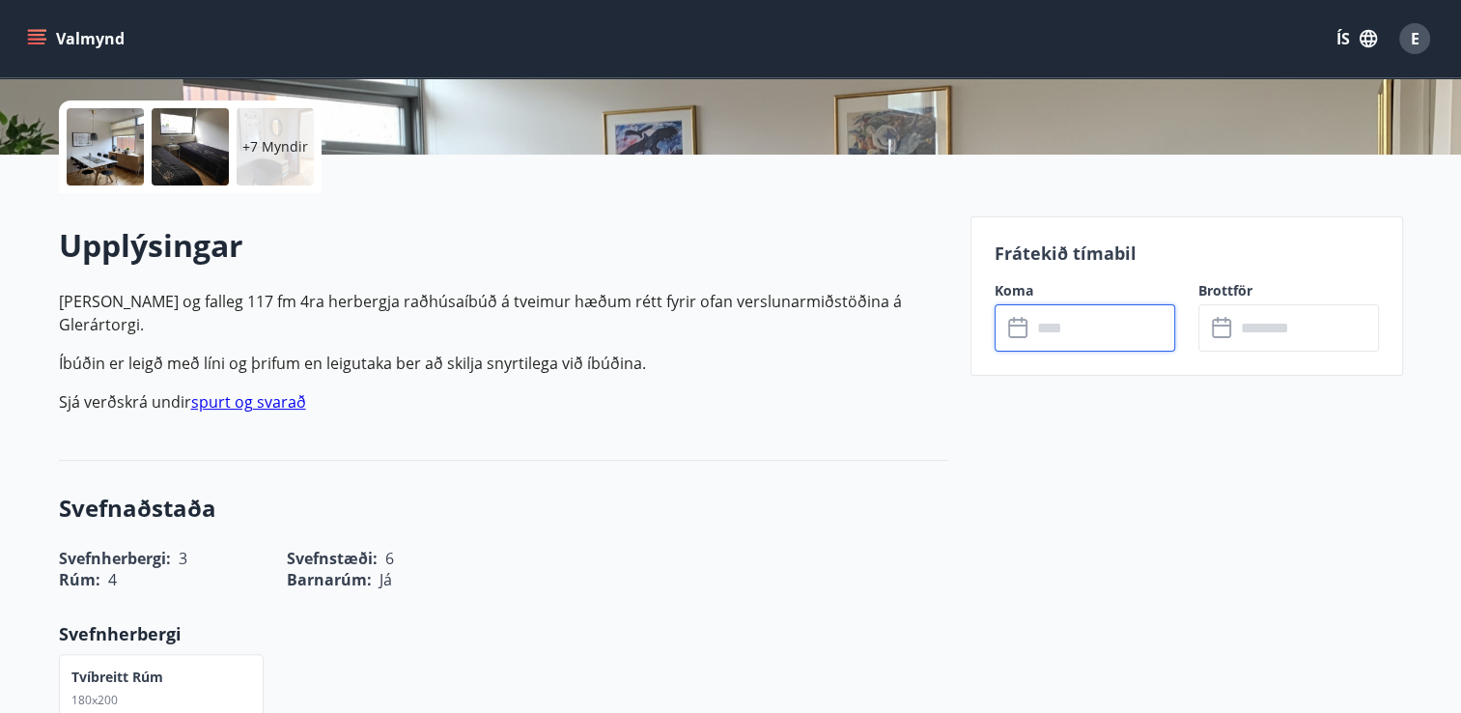
scroll to position [417, 0]
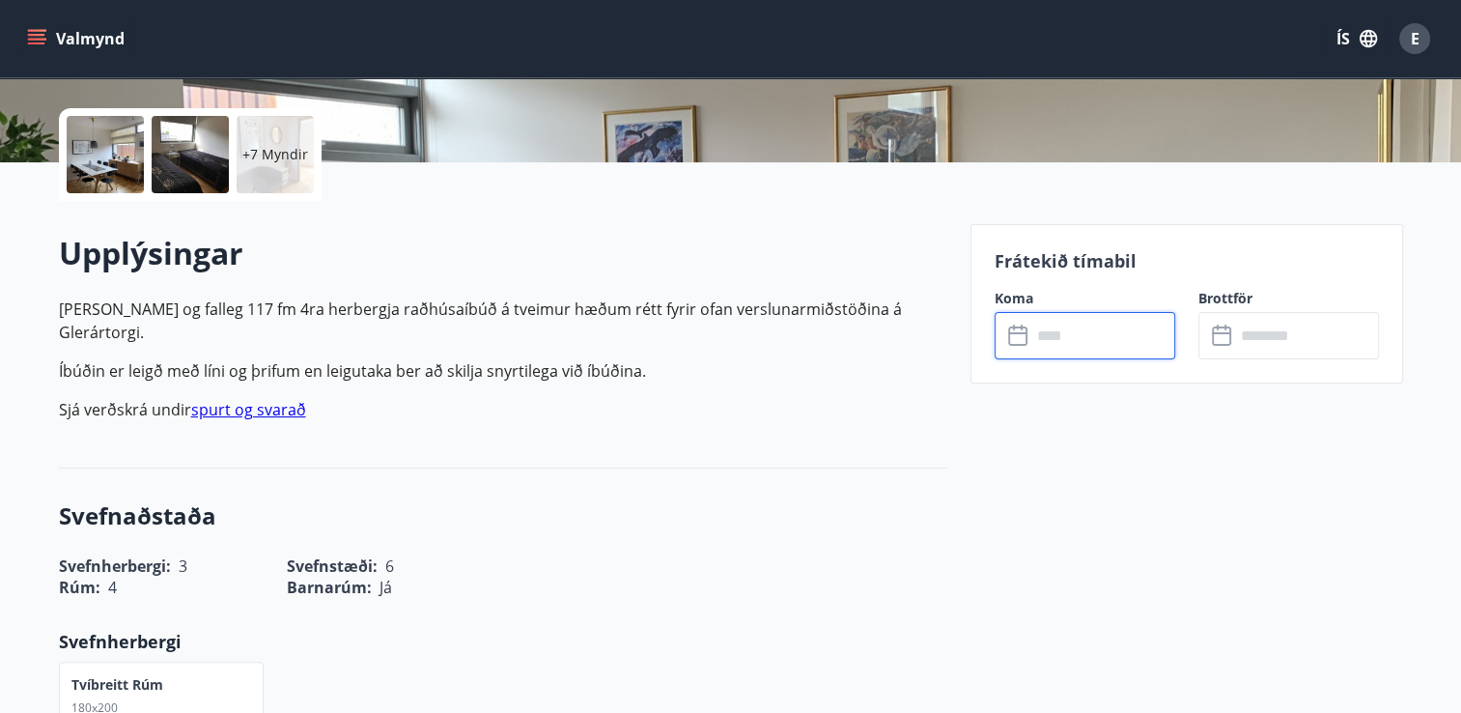
click at [1078, 342] on input "text" at bounding box center [1103, 335] width 144 height 47
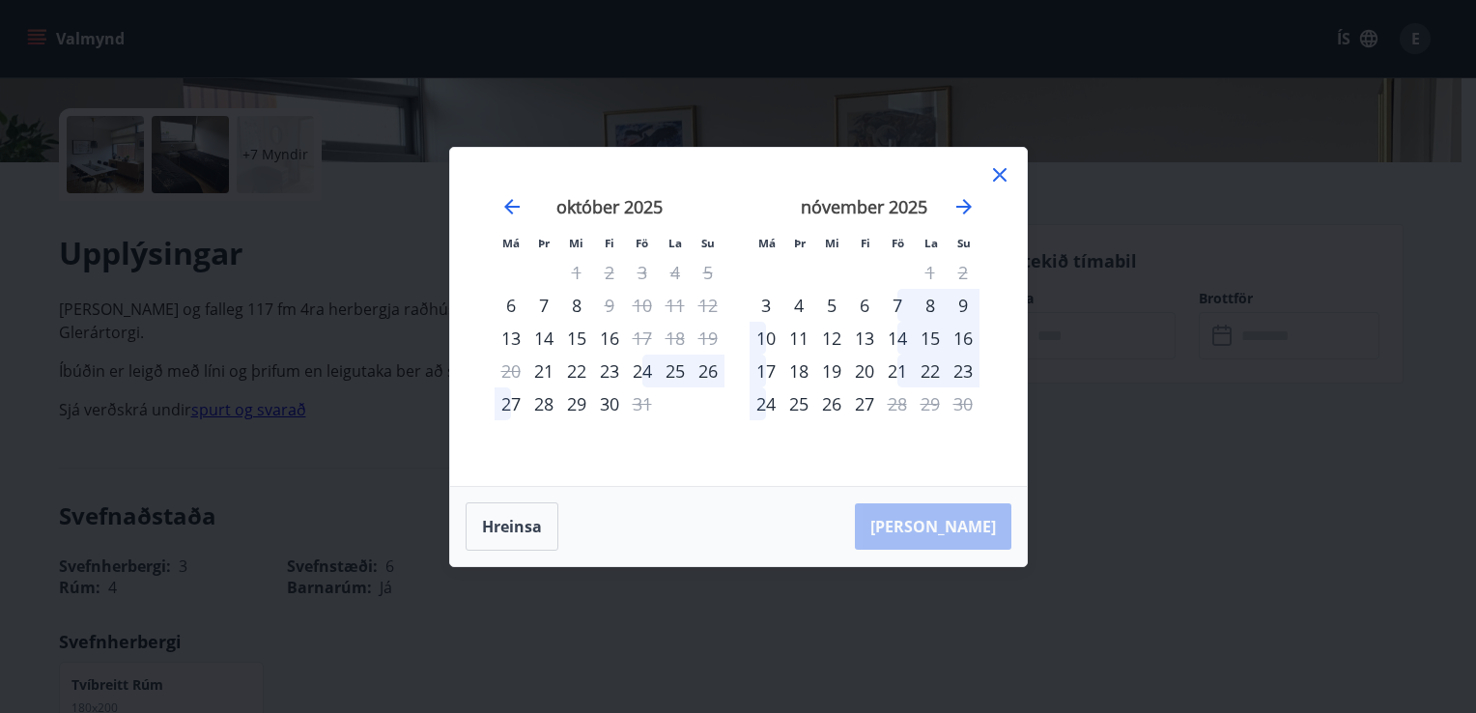
click at [995, 172] on icon at bounding box center [1000, 175] width 14 height 14
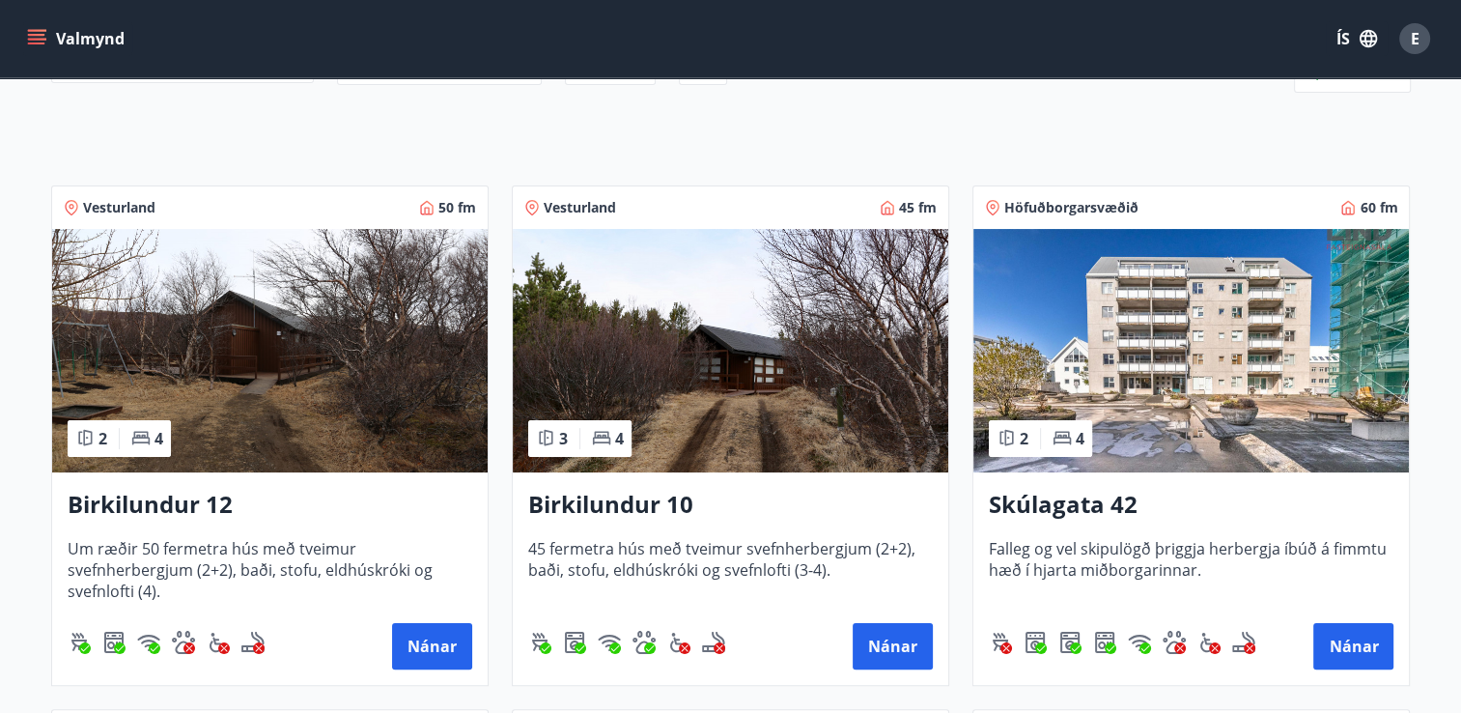
scroll to position [263, 0]
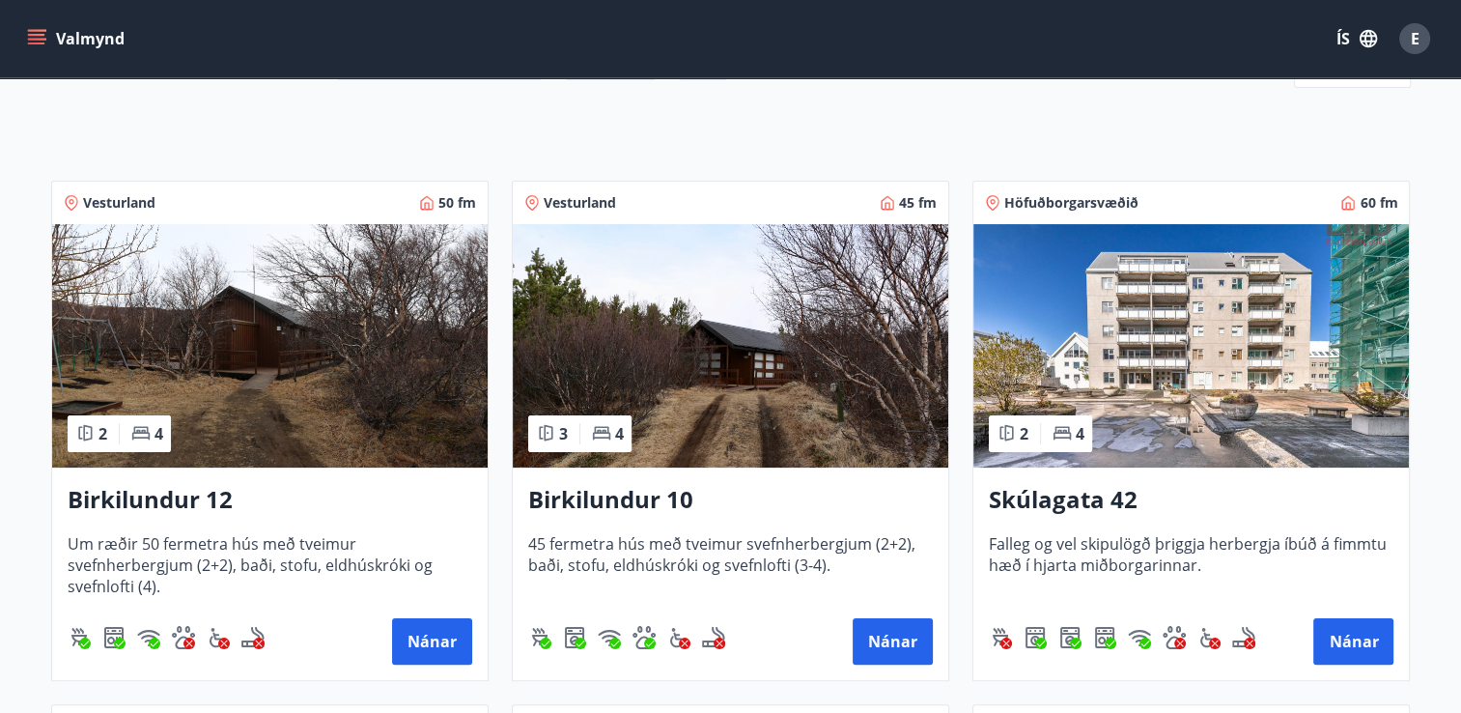
click at [373, 394] on img at bounding box center [270, 345] width 436 height 243
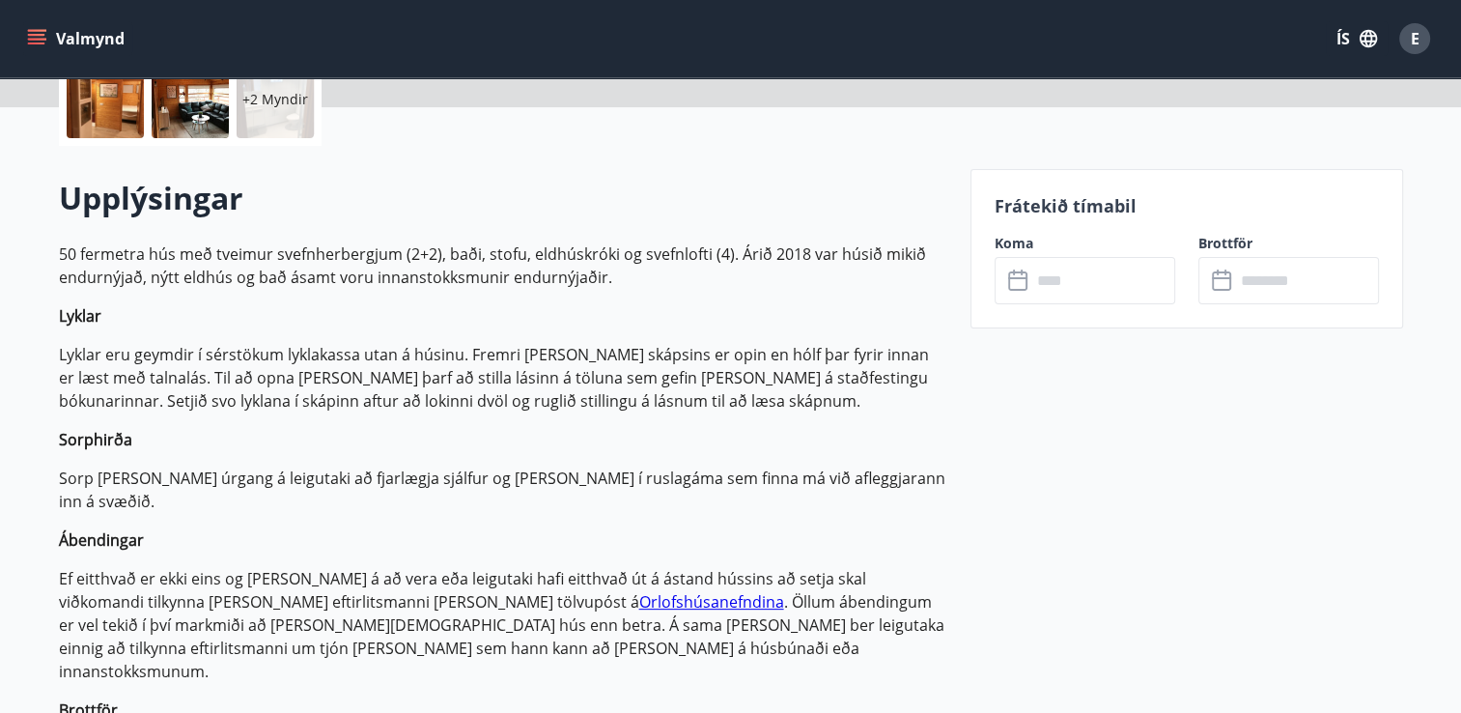
scroll to position [438, 0]
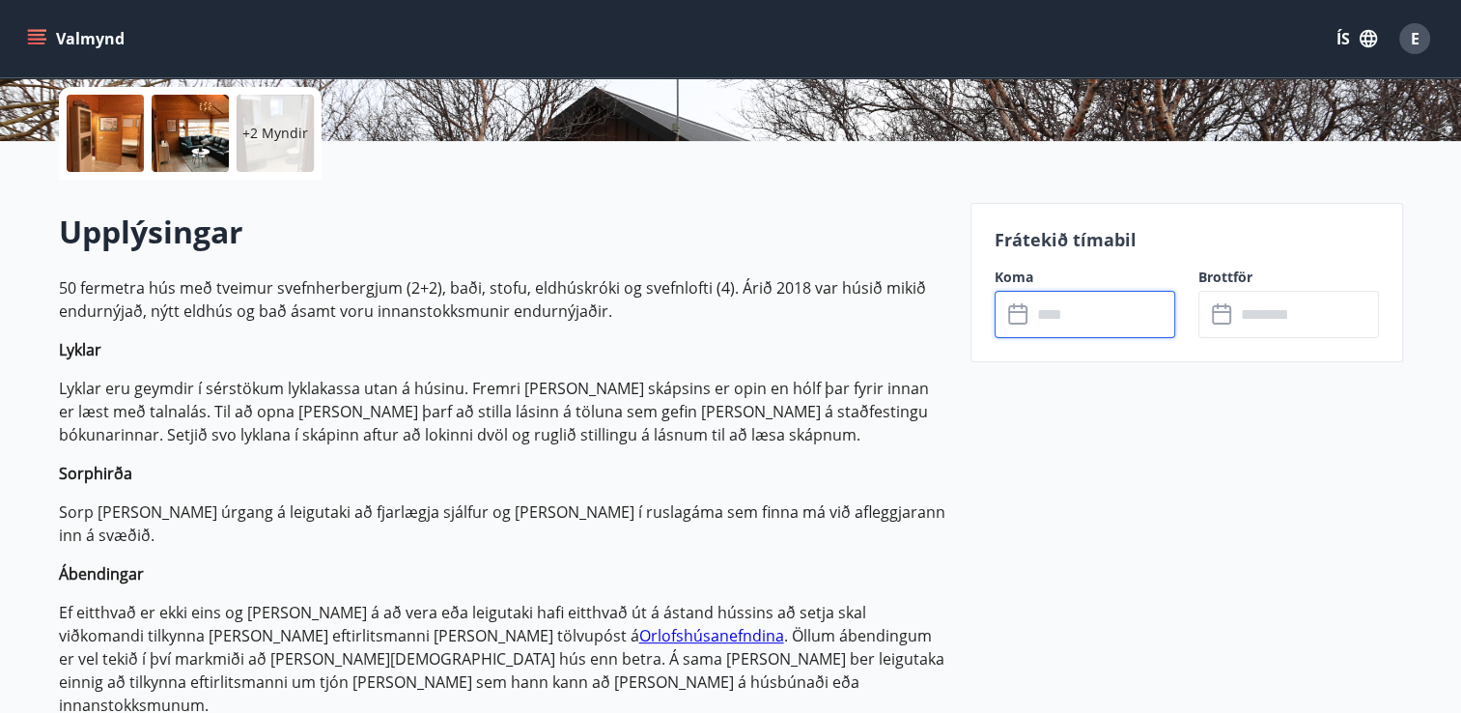
click at [1083, 315] on input "text" at bounding box center [1103, 314] width 144 height 47
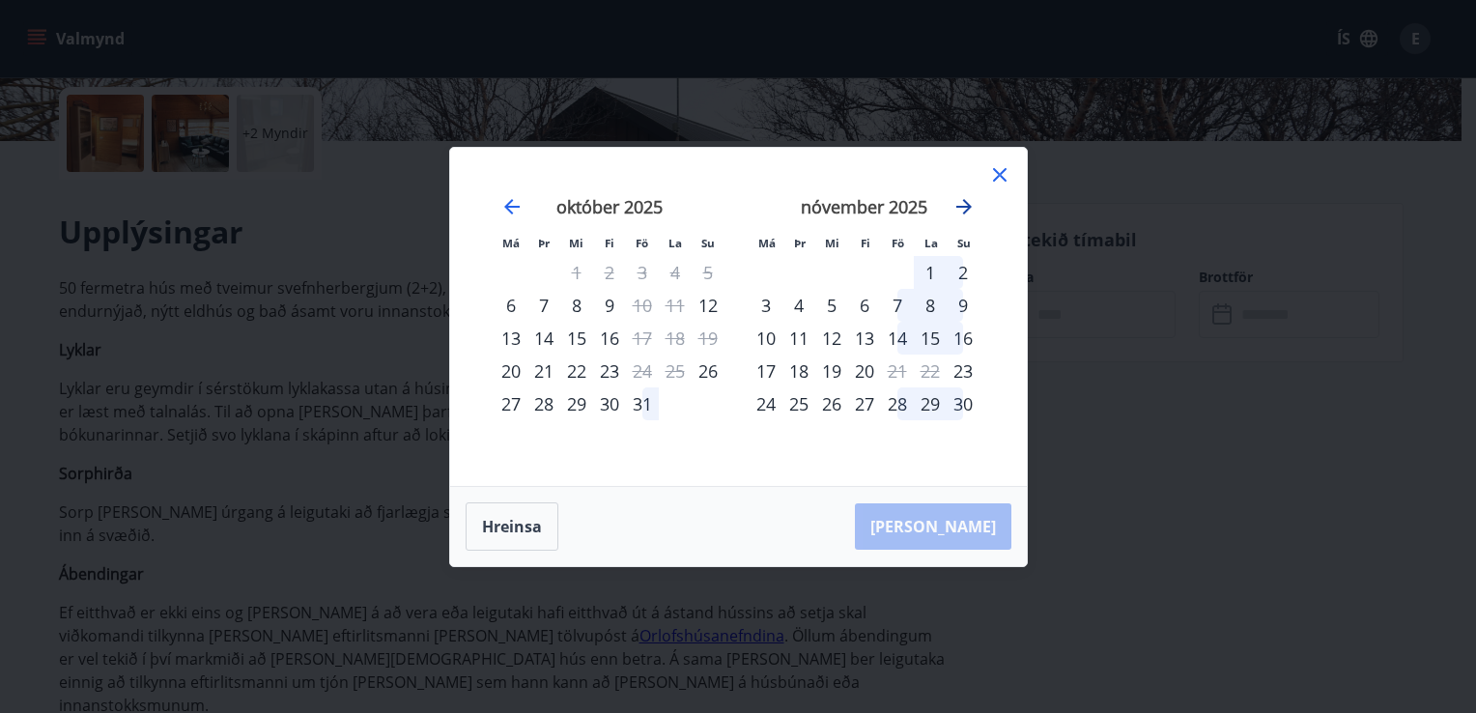
click at [960, 211] on icon "Move forward to switch to the next month." at bounding box center [963, 206] width 23 height 23
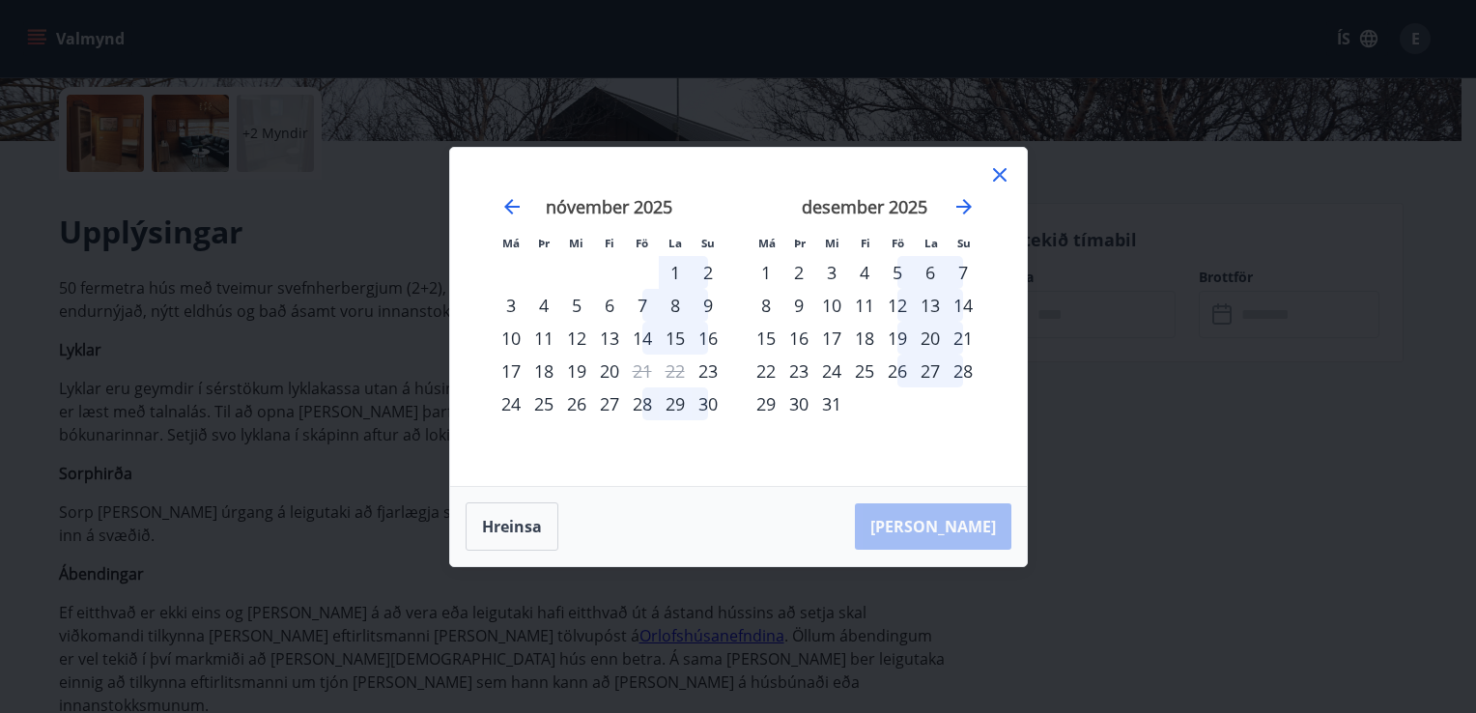
click at [998, 176] on icon at bounding box center [1000, 175] width 14 height 14
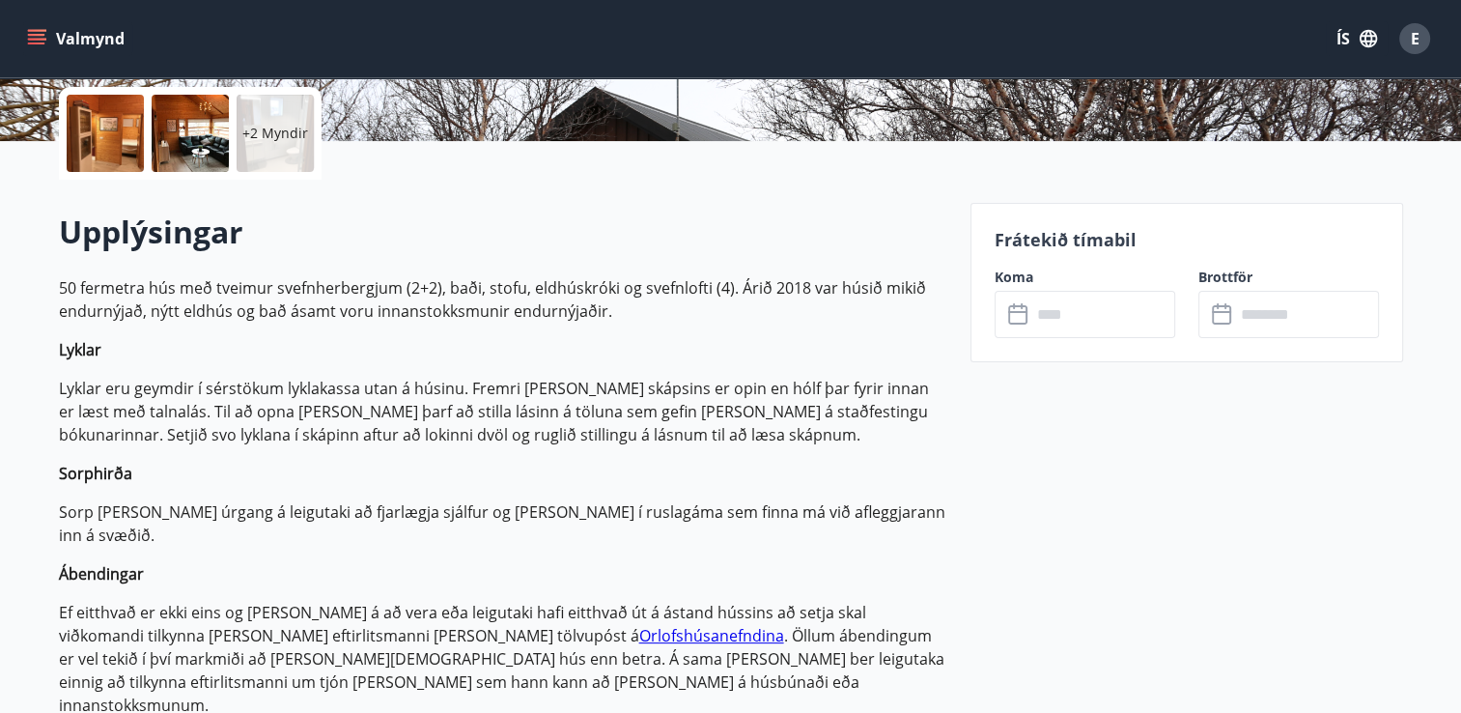
click at [278, 133] on p "+2 Myndir" at bounding box center [275, 133] width 66 height 19
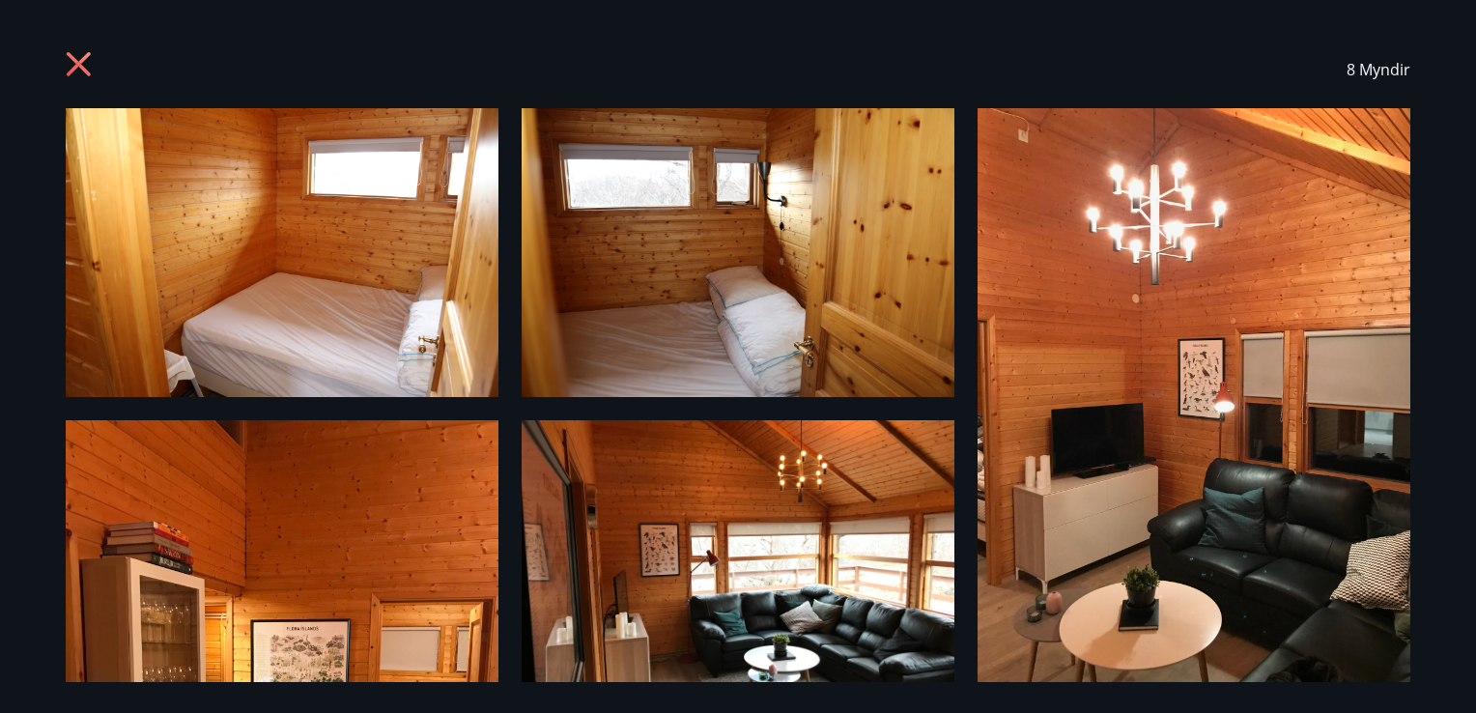
click at [78, 67] on icon at bounding box center [81, 66] width 31 height 31
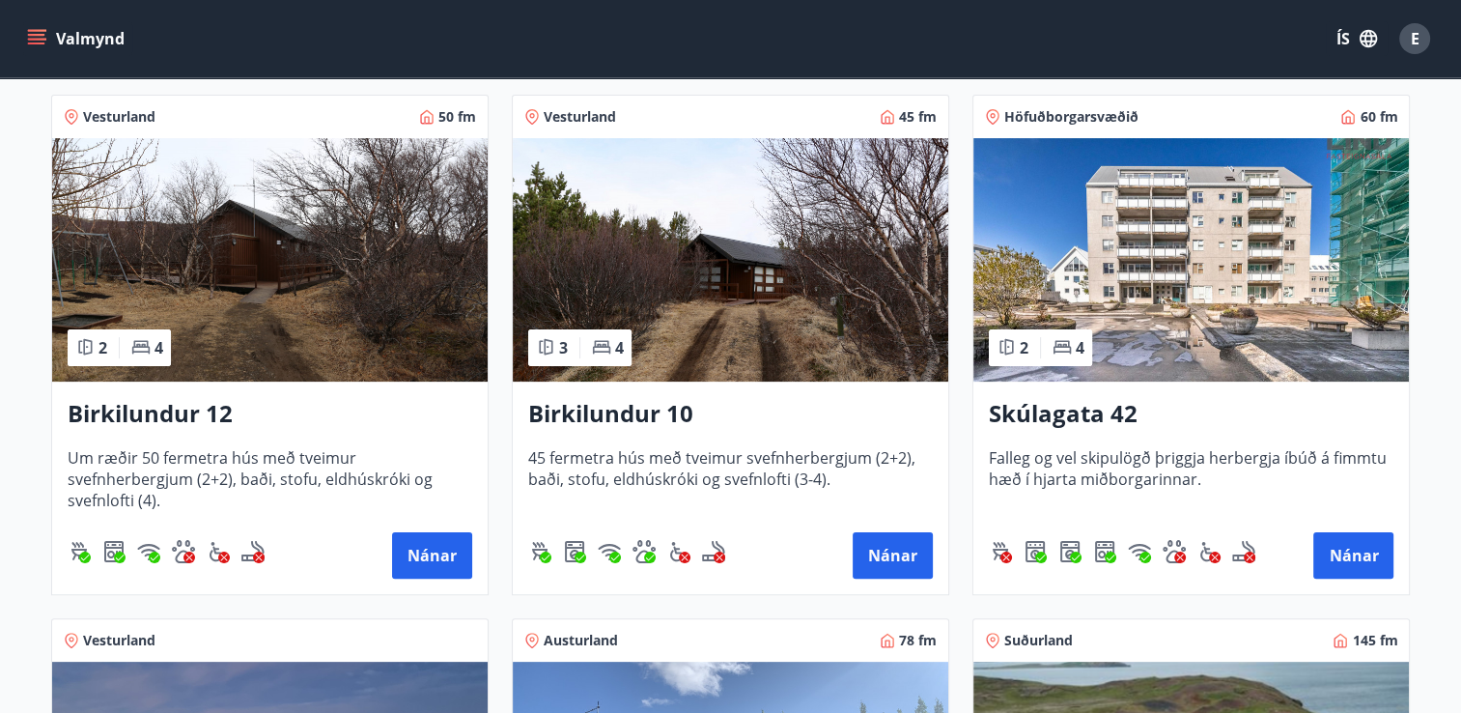
scroll to position [346, 0]
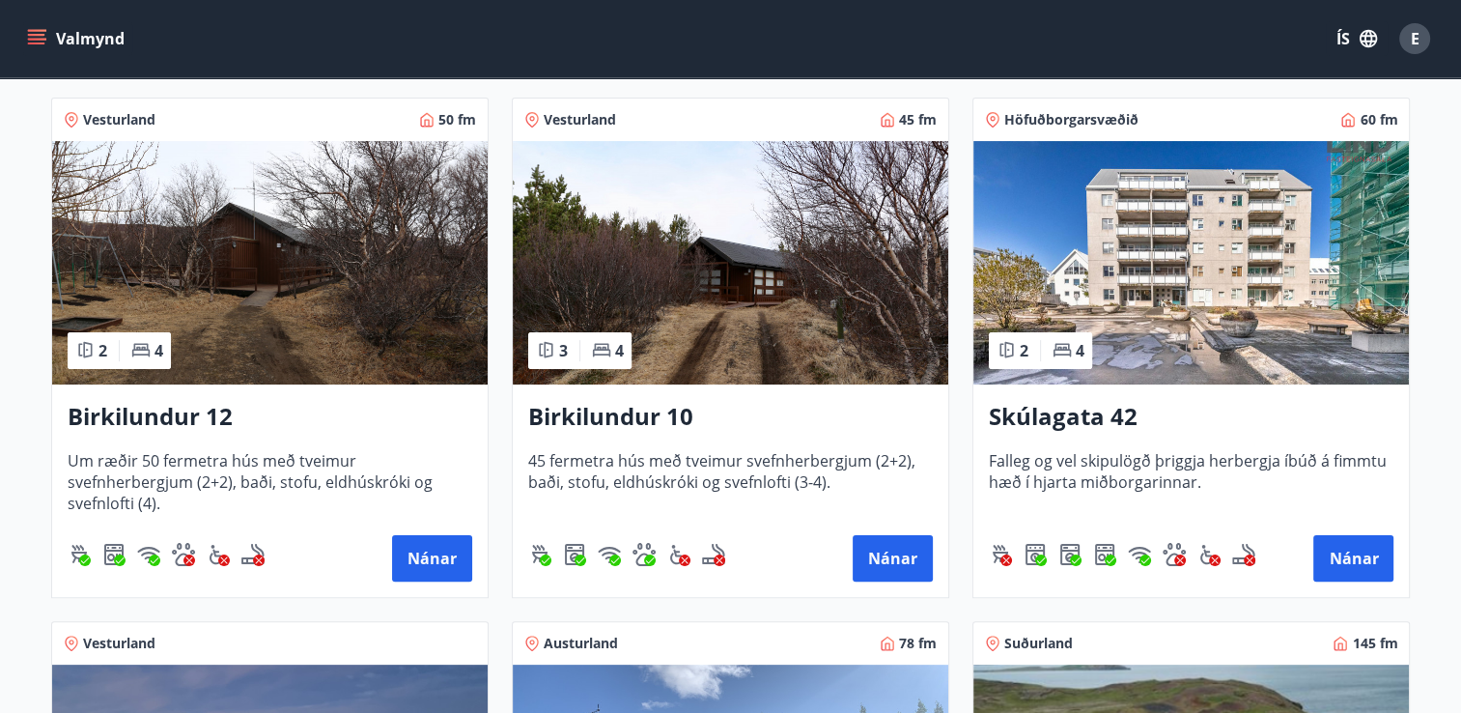
click at [1159, 350] on img at bounding box center [1191, 262] width 436 height 243
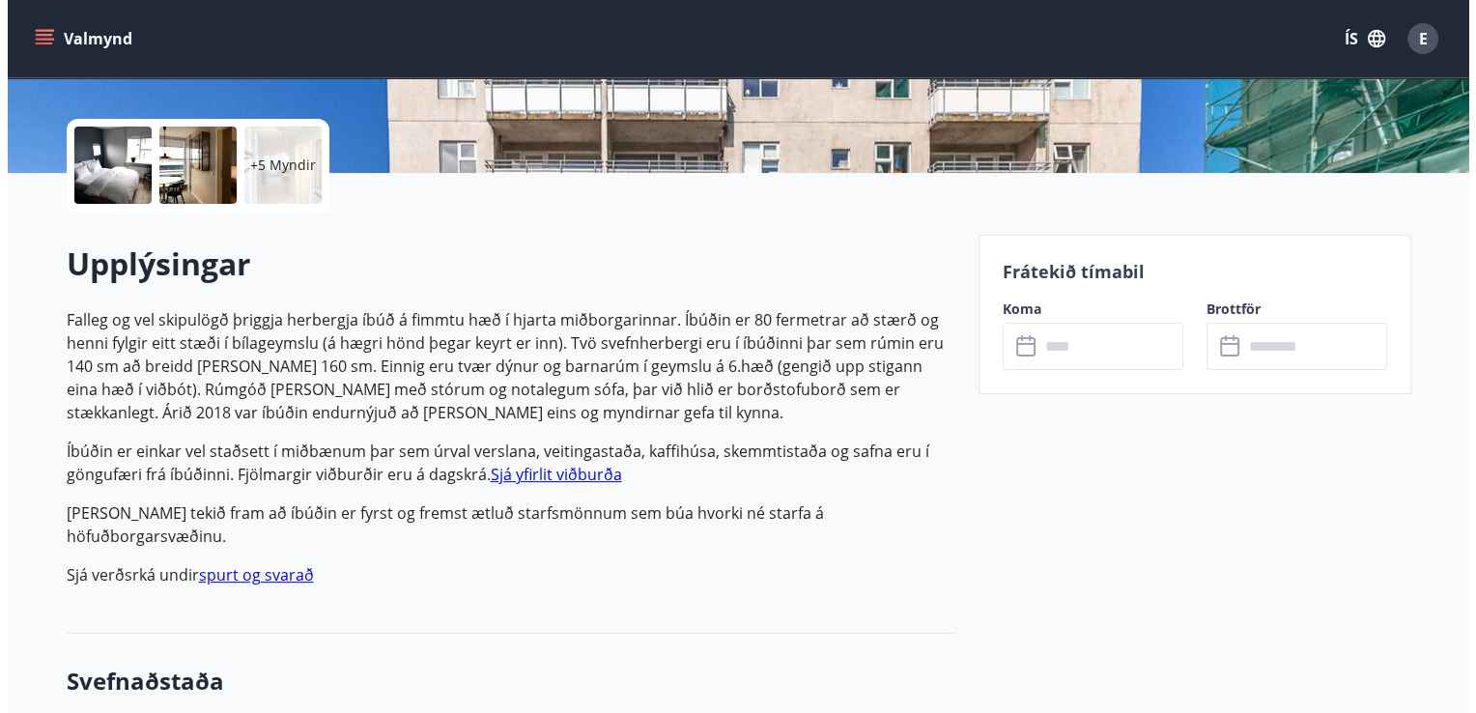
scroll to position [402, 0]
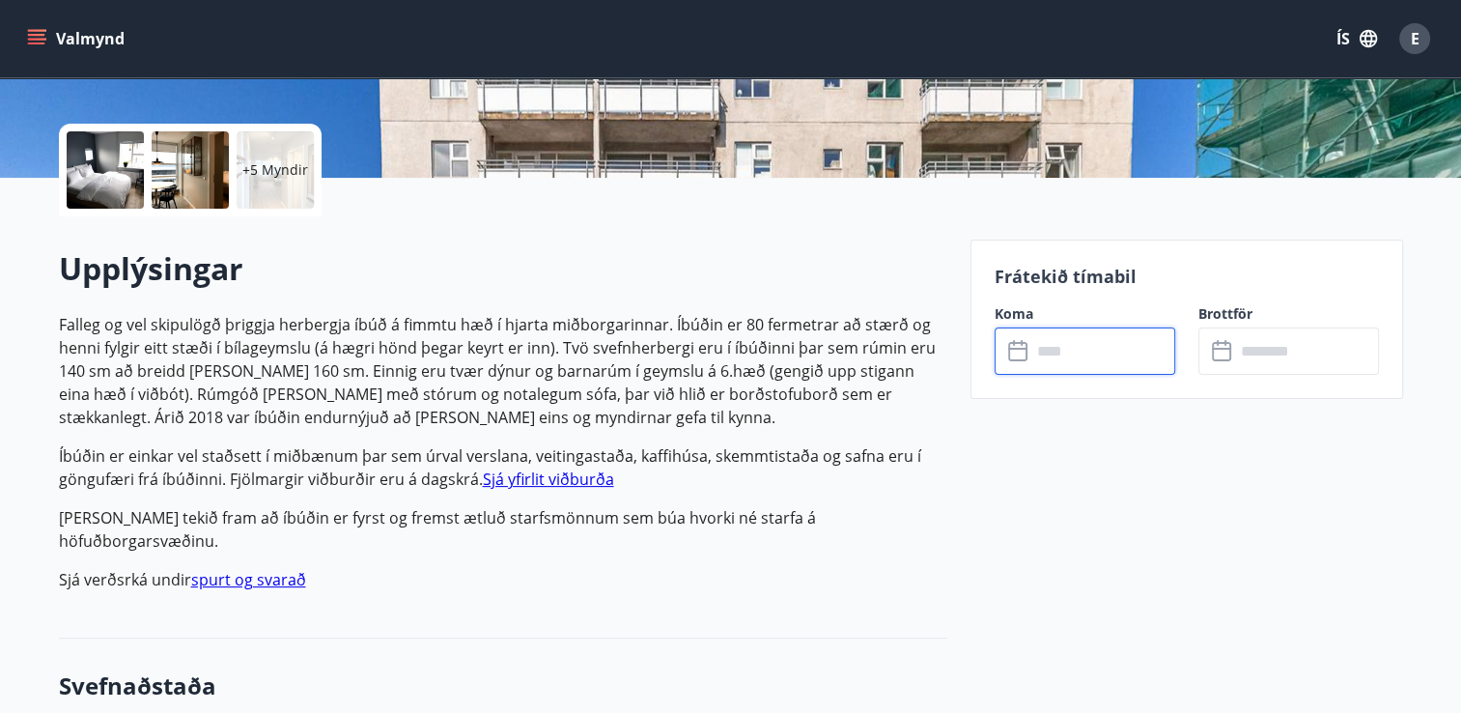
click at [1099, 346] on input "text" at bounding box center [1103, 350] width 144 height 47
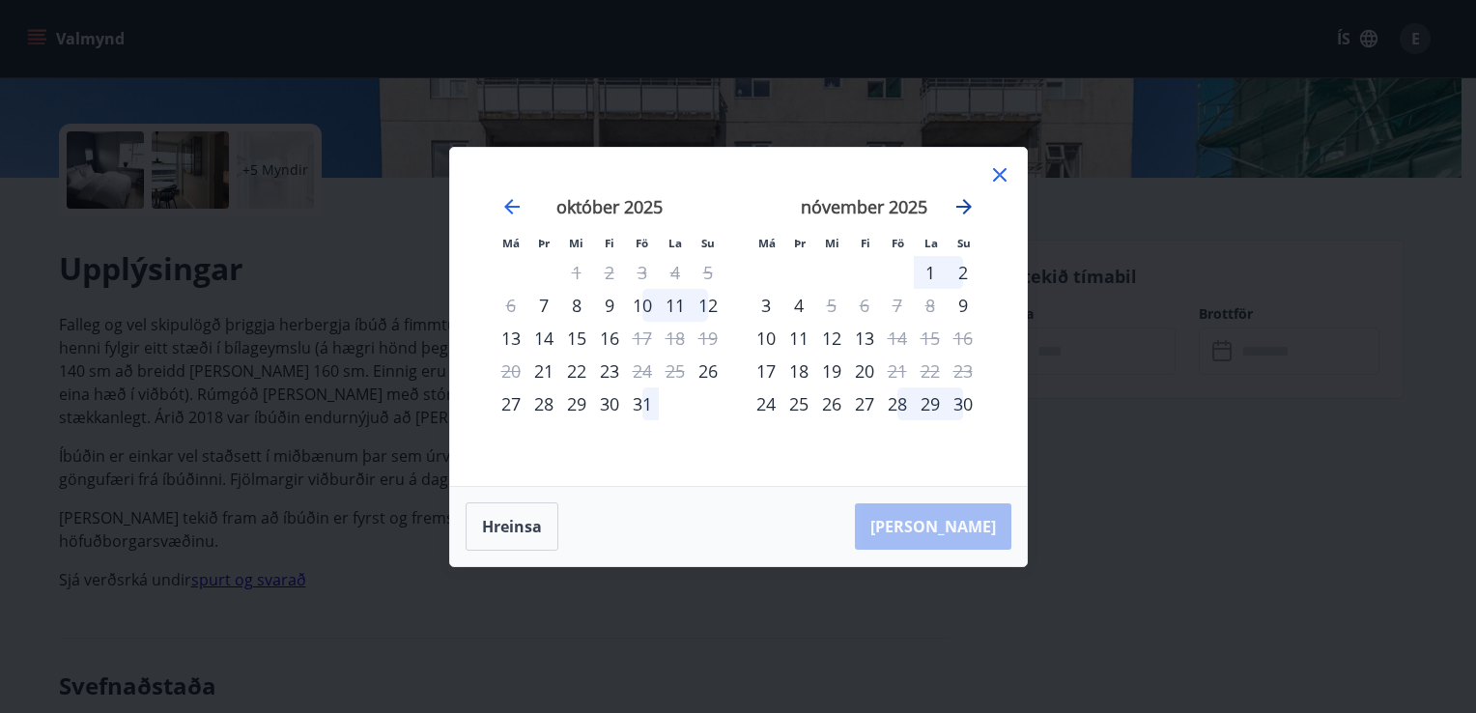
click at [962, 205] on icon "Move forward to switch to the next month." at bounding box center [963, 206] width 23 height 23
click at [964, 199] on icon "Move forward to switch to the next month." at bounding box center [963, 206] width 23 height 23
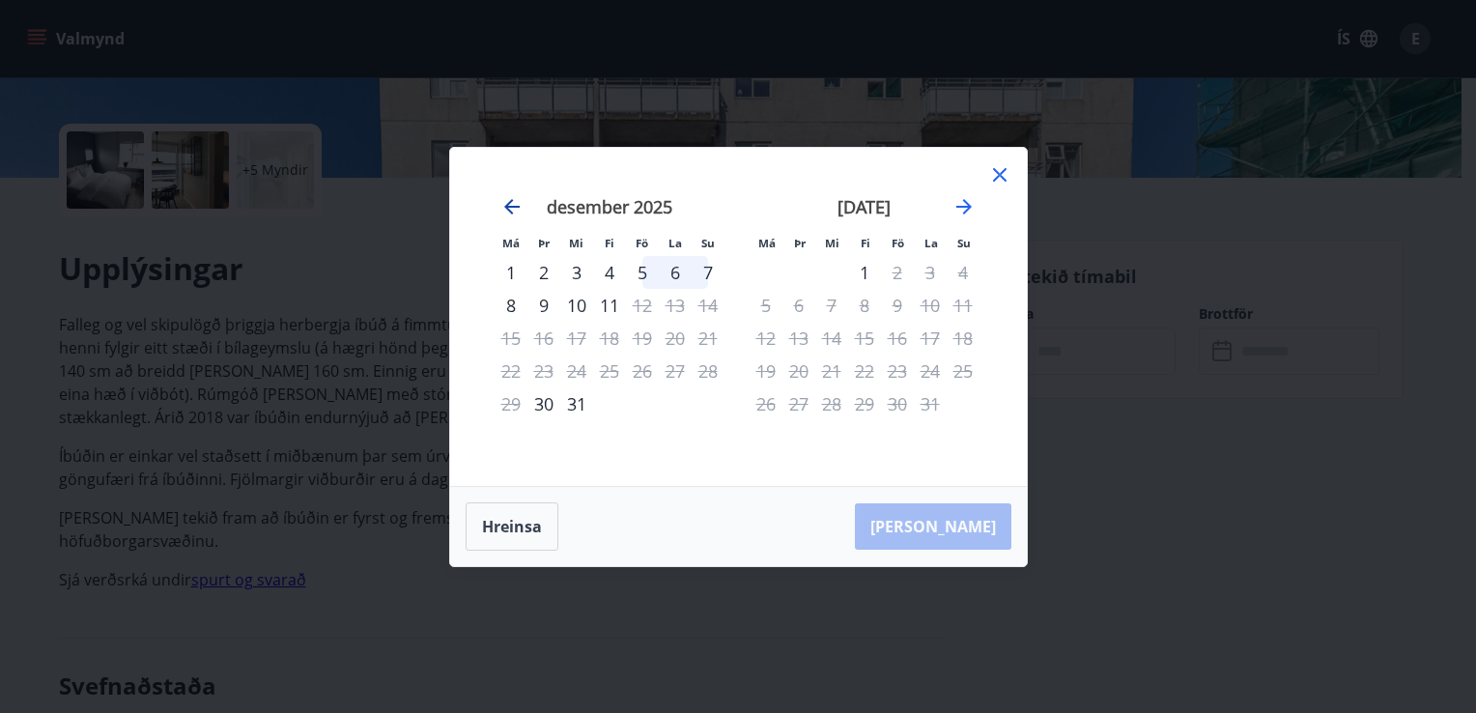
click at [505, 203] on icon "Move backward to switch to the previous month." at bounding box center [511, 206] width 23 height 23
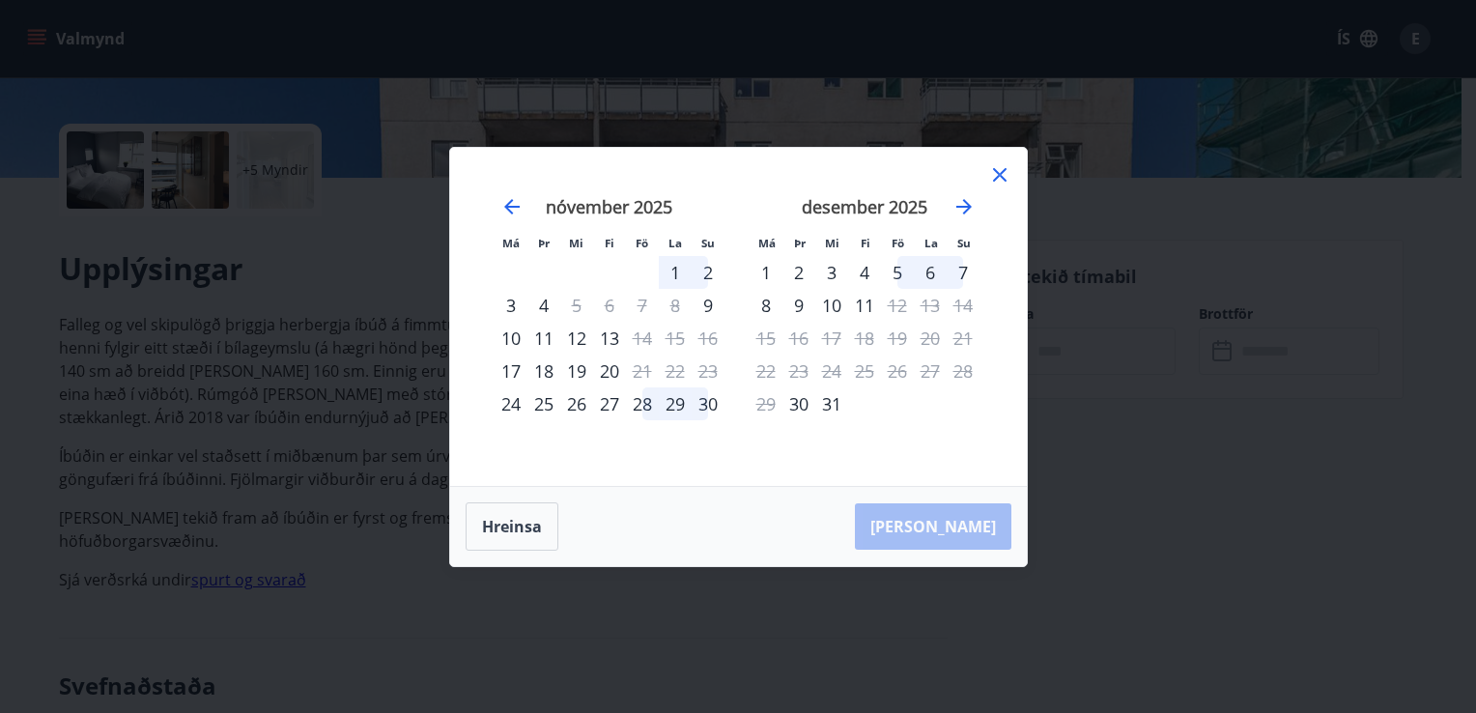
click at [1182, 493] on div "Má Þr Mi Fi Fö La Su Má Þr Mi Fi Fö La Su [DATE] 1 2 3 4 5 6 7 8 9 10 11 12 13 …" at bounding box center [738, 356] width 1476 height 713
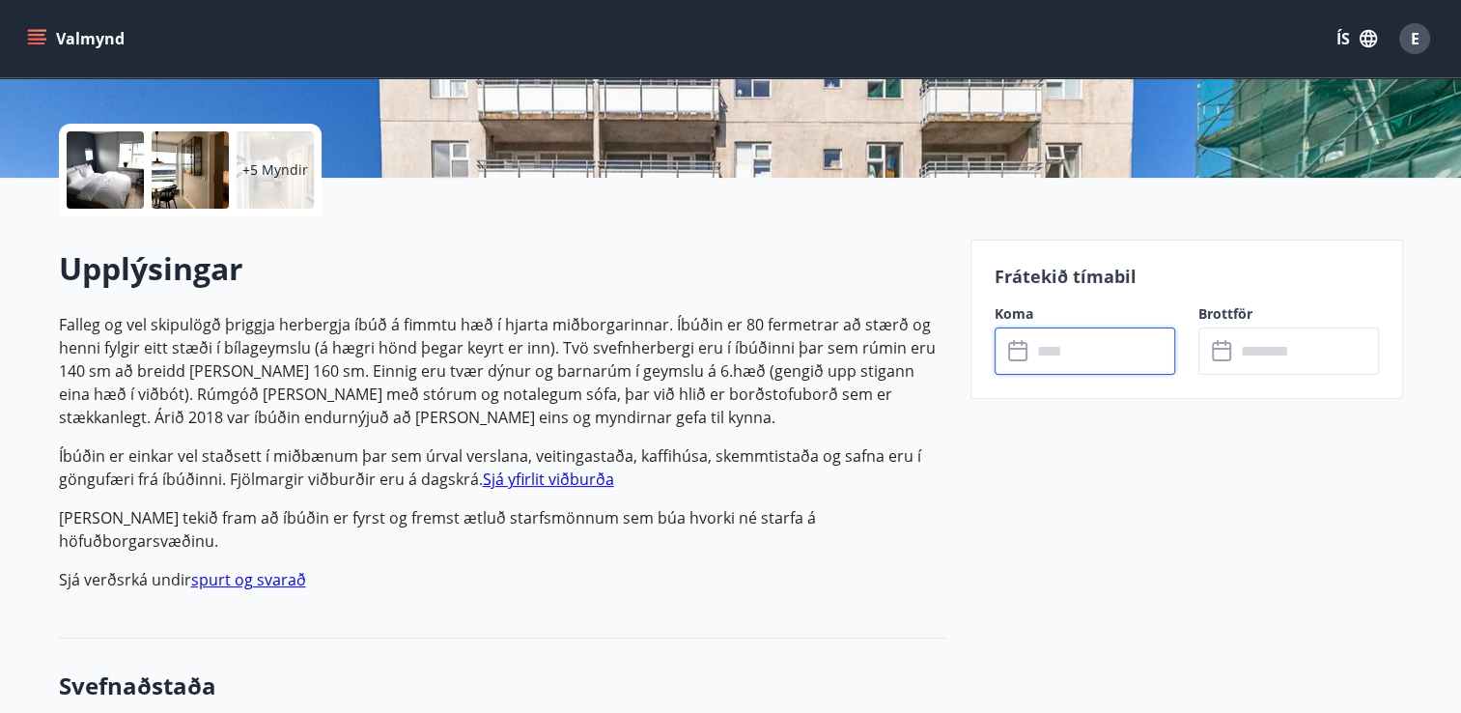
click at [1086, 357] on input "text" at bounding box center [1103, 350] width 144 height 47
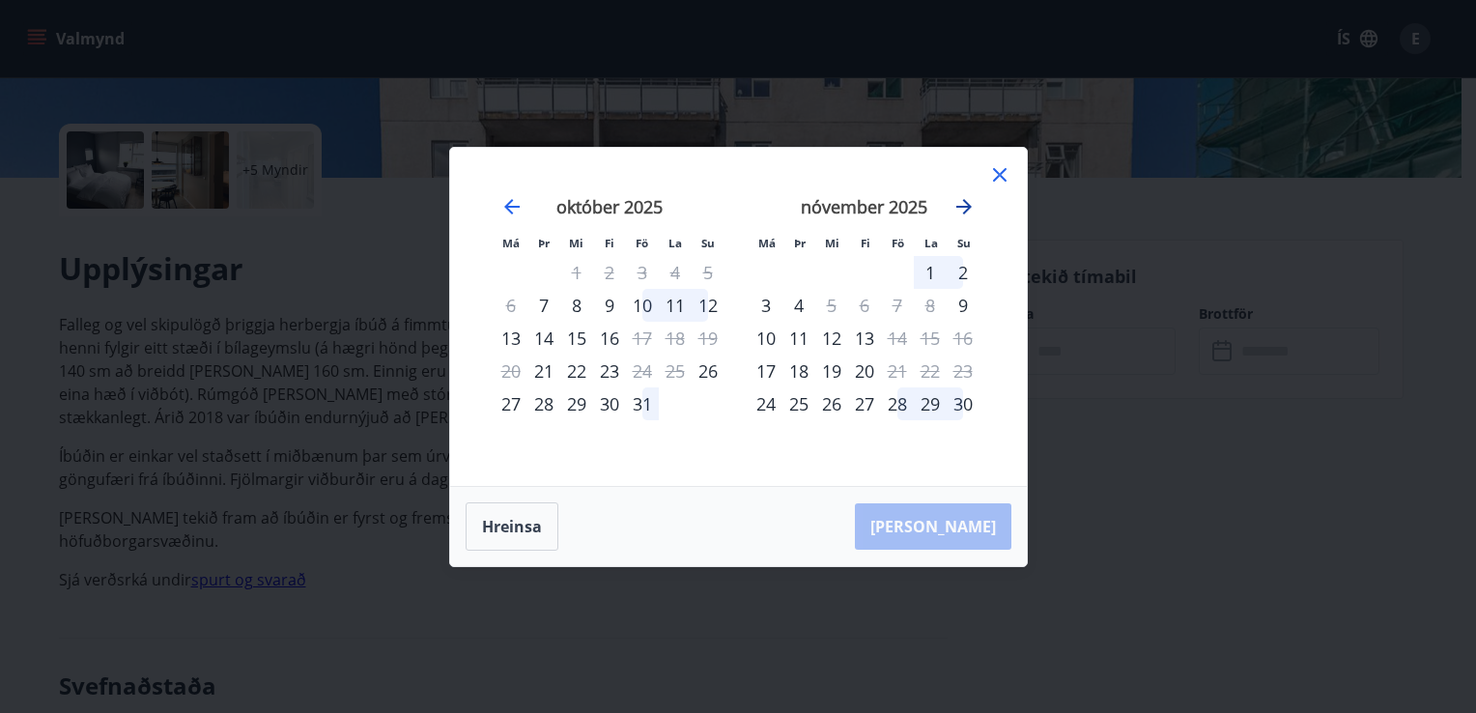
click at [965, 207] on icon "Move forward to switch to the next month." at bounding box center [963, 206] width 15 height 15
